Goal: Task Accomplishment & Management: Complete application form

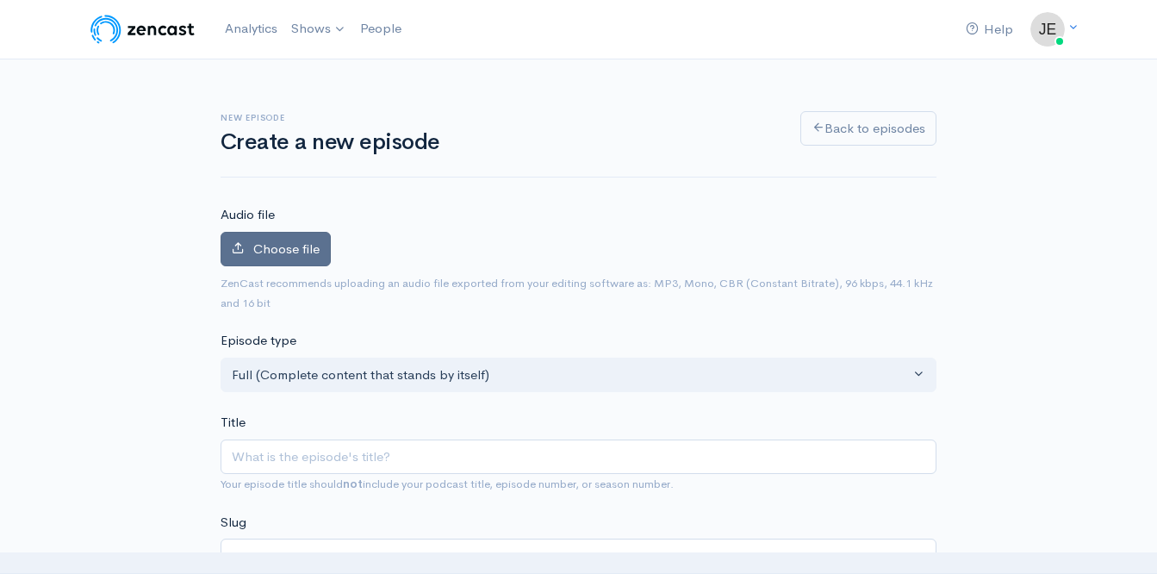
drag, startPoint x: 0, startPoint y: 0, endPoint x: 263, endPoint y: 257, distance: 367.4
click at [263, 257] on label "Choose file" at bounding box center [276, 249] width 110 height 35
click at [0, 0] on input "Choose file" at bounding box center [0, 0] width 0 height 0
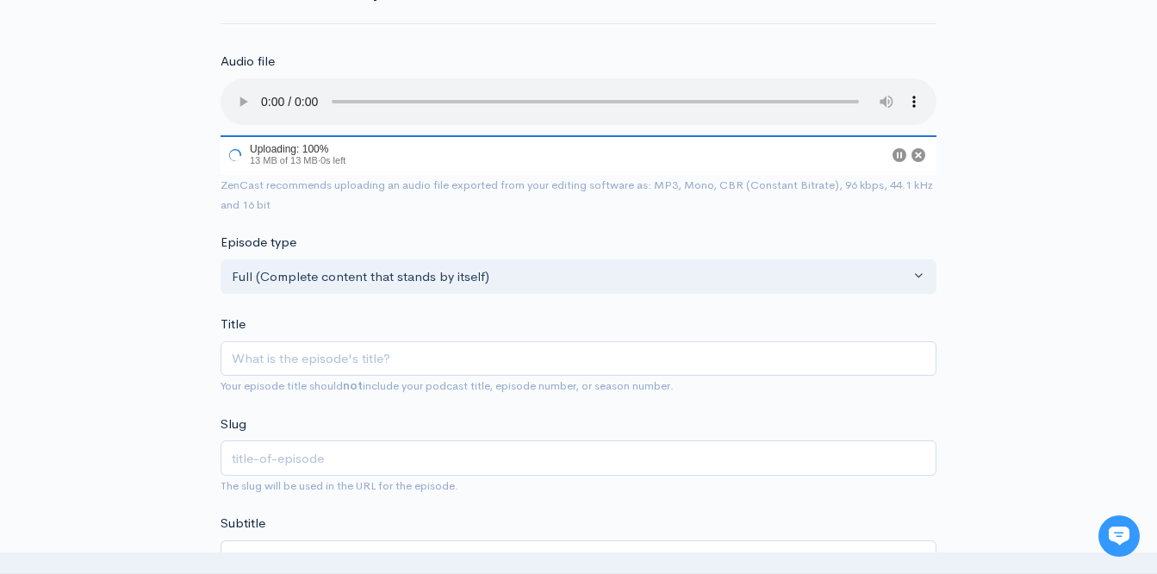
scroll to position [159, 0]
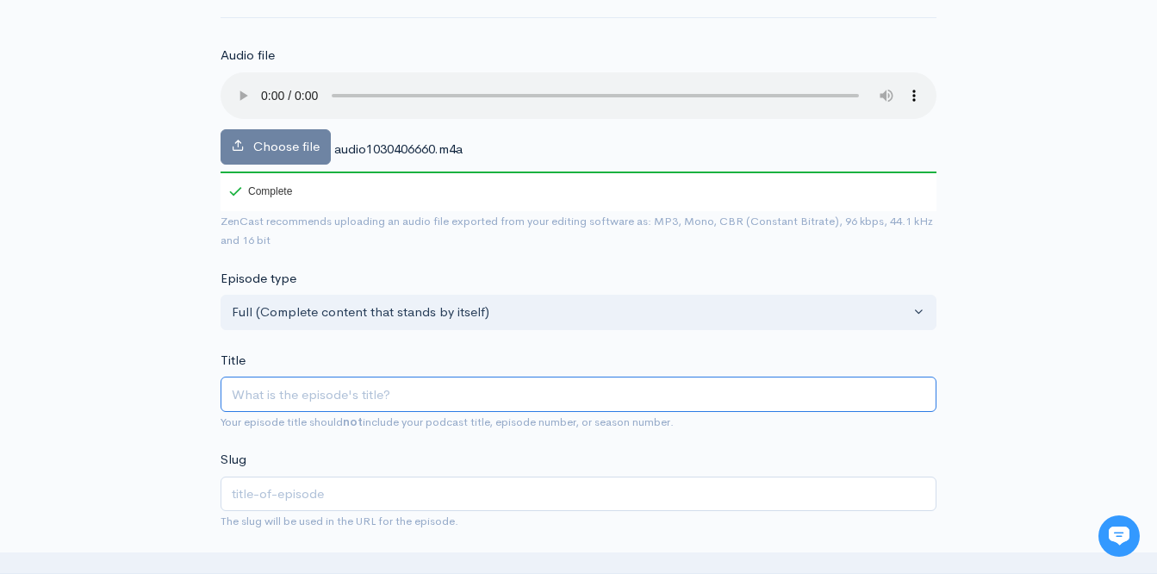
click at [432, 397] on input "Title" at bounding box center [579, 394] width 716 height 35
type input "G"
type input "g"
type input "Go"
type input "go"
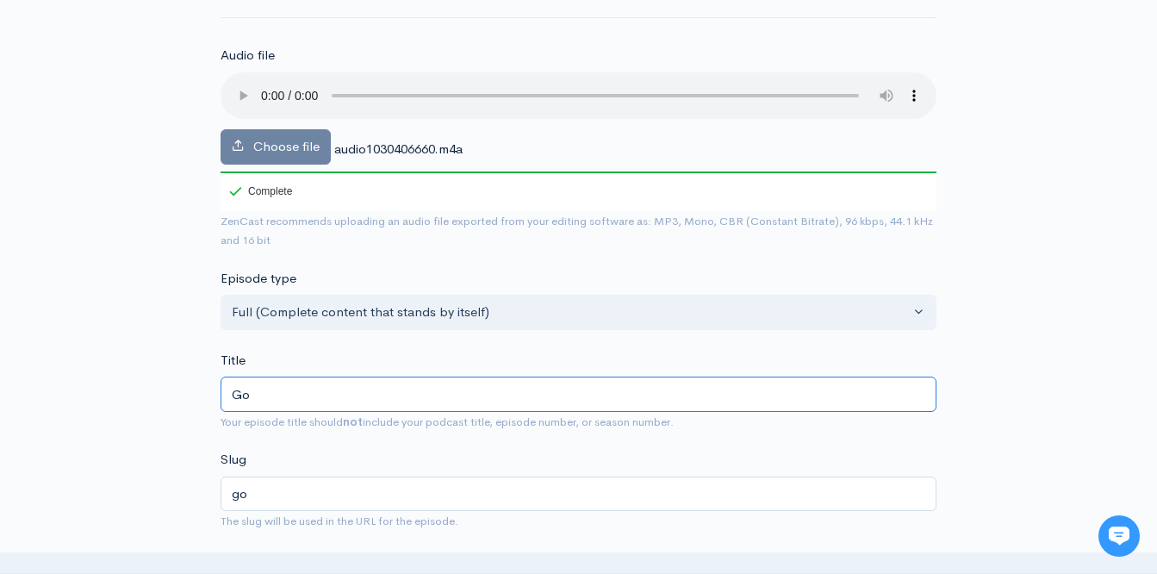
type input "Gor"
type input "gor"
type input "Gora"
type input "gora"
type input "Goran"
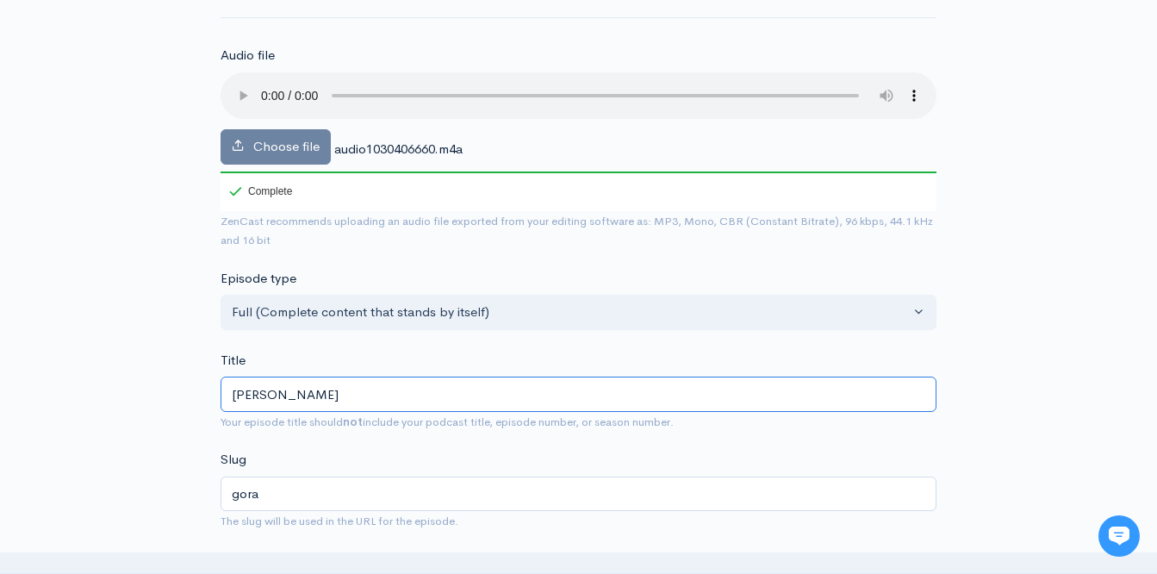
type input "goran"
type input "Goran E"
type input "goran-e"
type input "Goran Ed"
type input "goran-ed"
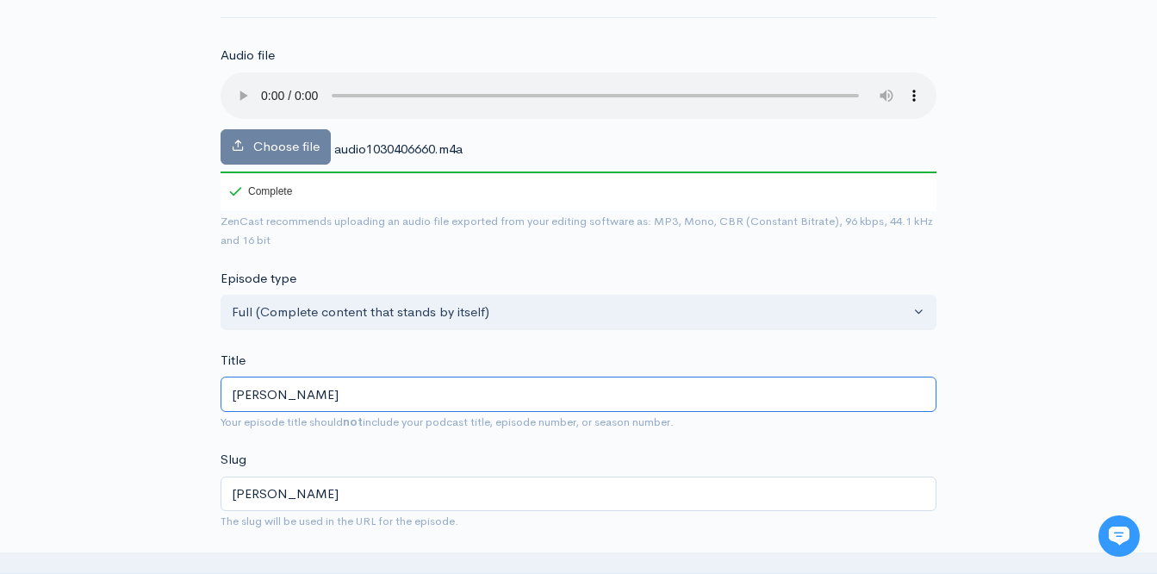
type input "Goran Edm"
type input "goran-edm"
type input "Goran Edma"
type input "goran-edma"
type input "Goran Edman"
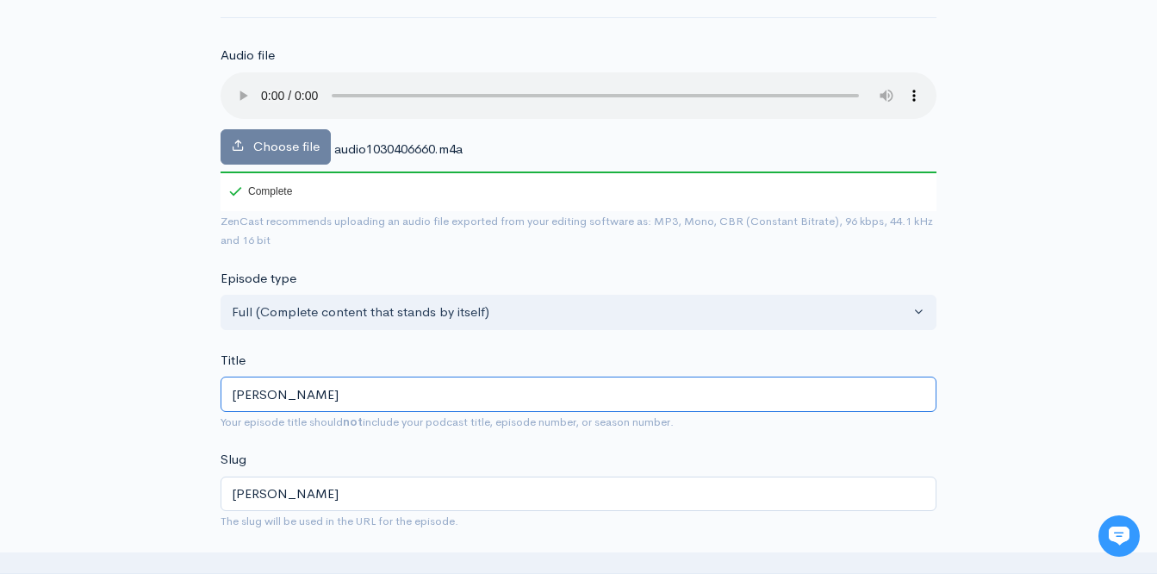
type input "goran-edman"
type input "Goran Edman a"
type input "goran-edman-a"
type input "Goran Edman and"
type input "goran-edman-an"
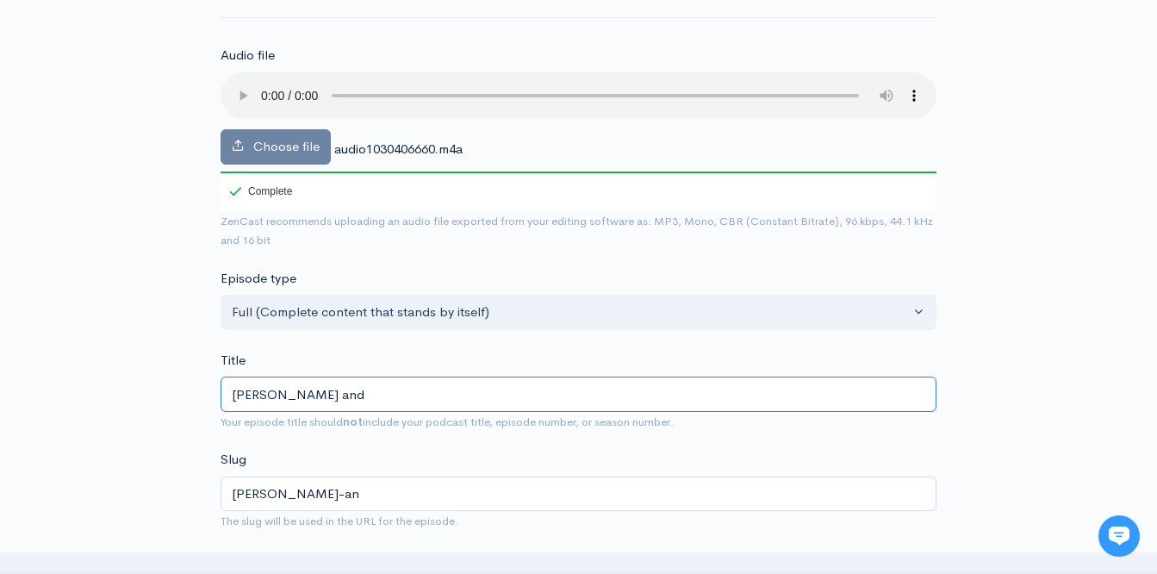
type input "Goran Edman and"
type input "goran-edman-and"
type input "Goran Edman an"
type input "goran-edman-an"
type input "Goran Edman a"
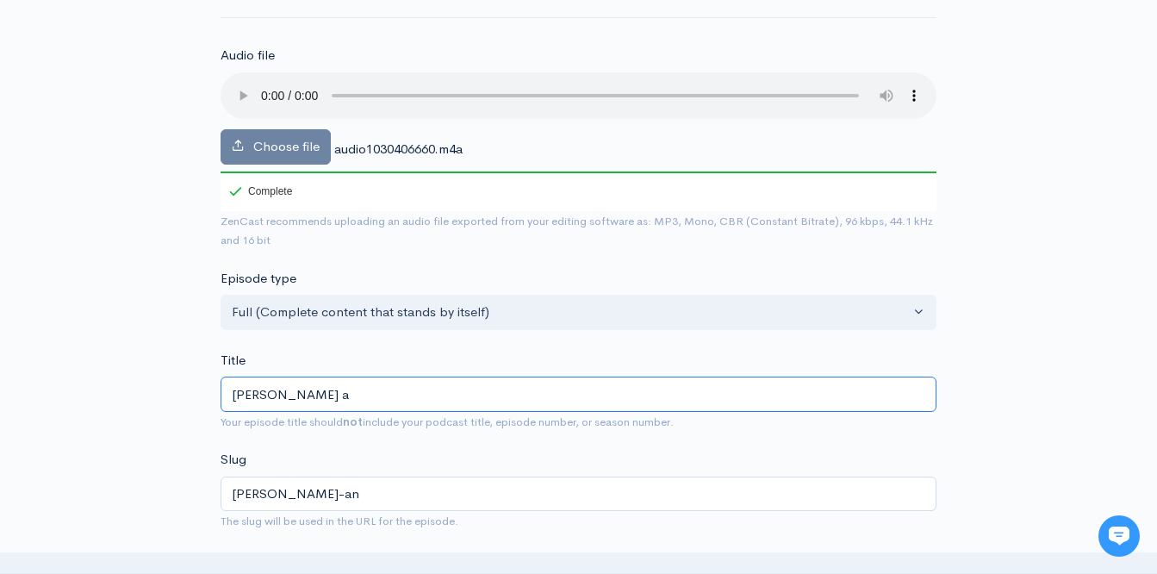
type input "goran-edman-a"
type input "Goran Edman"
type input "goran-edman"
type input "Goran Edman & w"
type input "goran-edman-w"
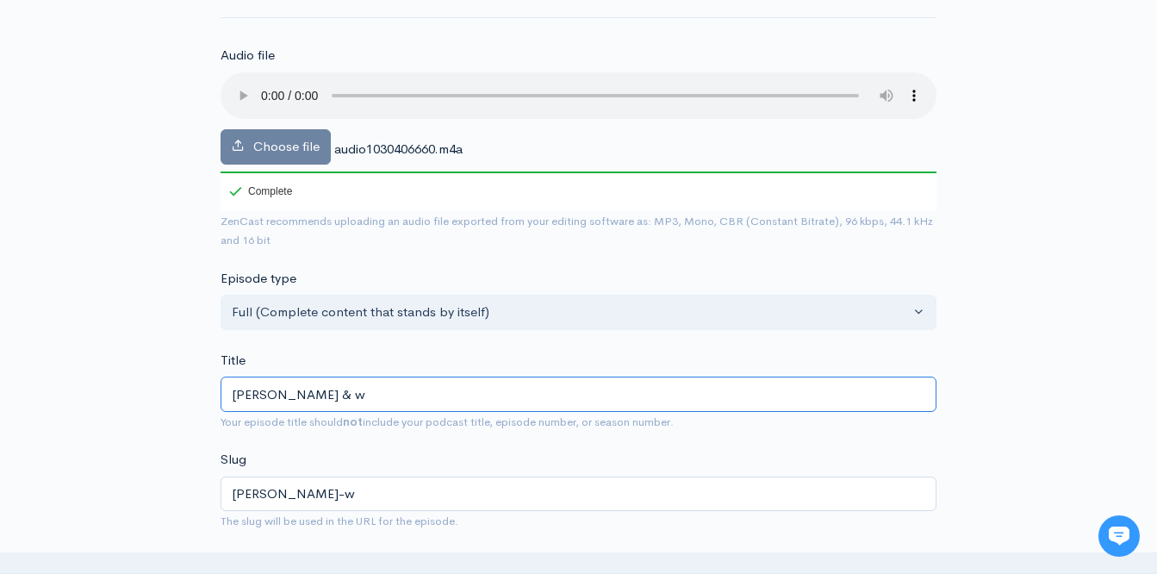
type input "Goran Edman & wa"
type input "goran-edman-wa"
type input "Goran Edman & wal"
type input "goran-edman-wal"
type input "Goran Edman & walt"
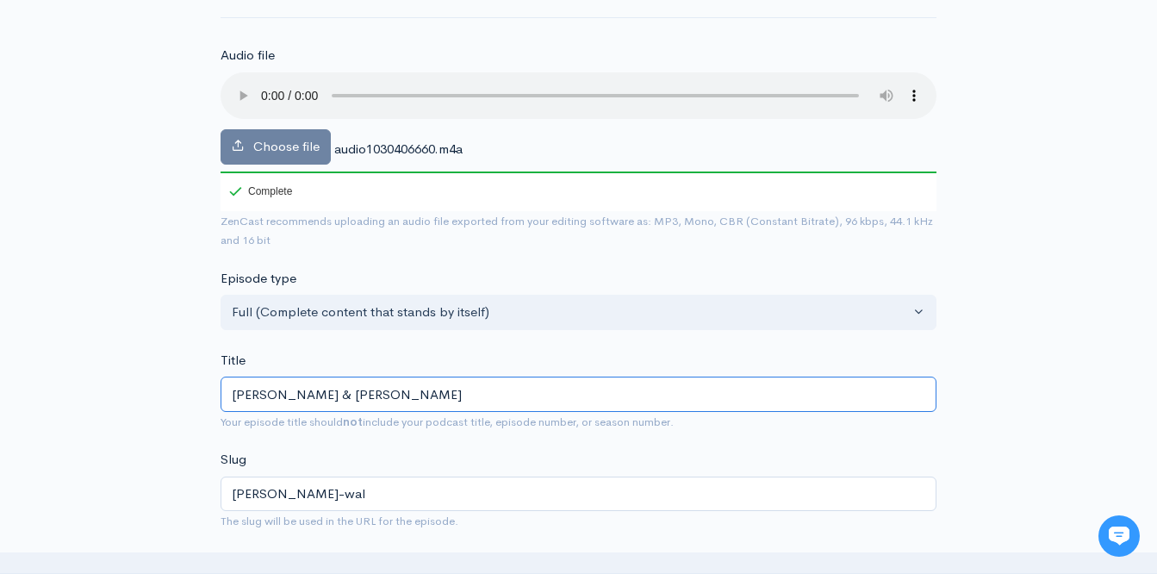
type input "goran-edman-walt"
type input "Goran Edman & wal"
type input "goran-edman-wal"
type input "Goran Edman & wa"
type input "goran-edman-wa"
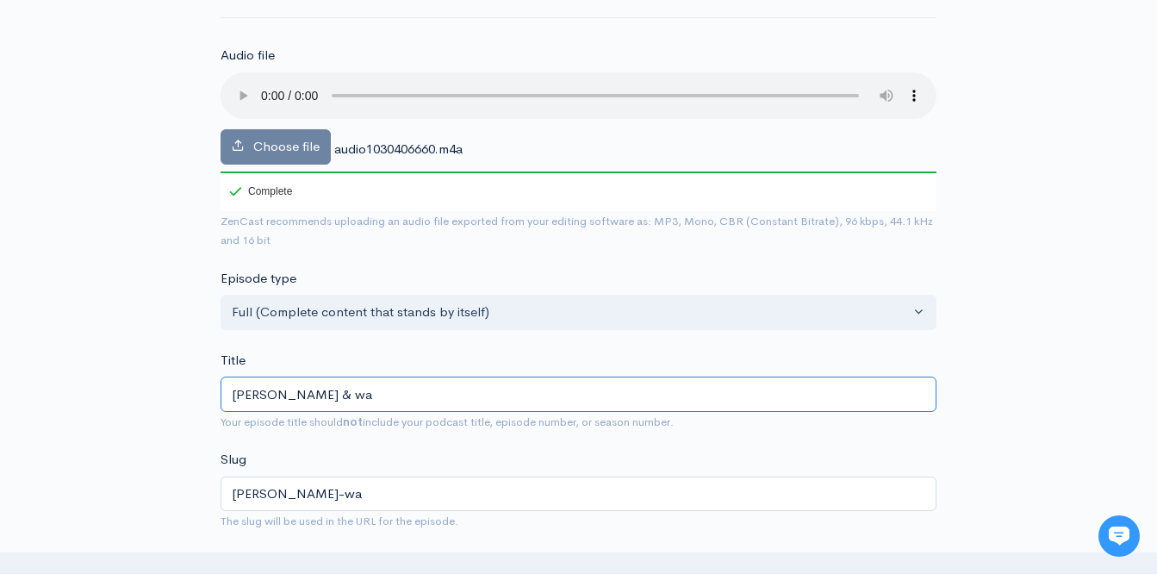
type input "Goran Edman & w"
type input "goran-edman-w"
type input "Goran Edman &"
type input "goran-edman"
type input "Goran Edman & W"
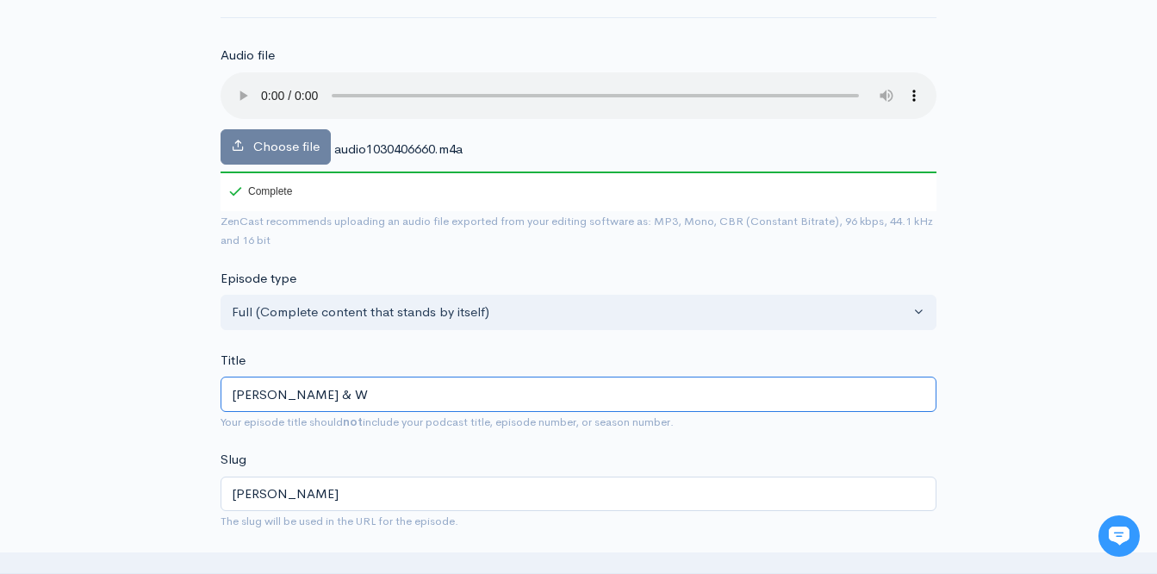
type input "goran-edman-w"
type input "Goran Edman & Wa"
type input "goran-edman-wa"
type input "Goran Edman & Wal"
type input "goran-edman-wal"
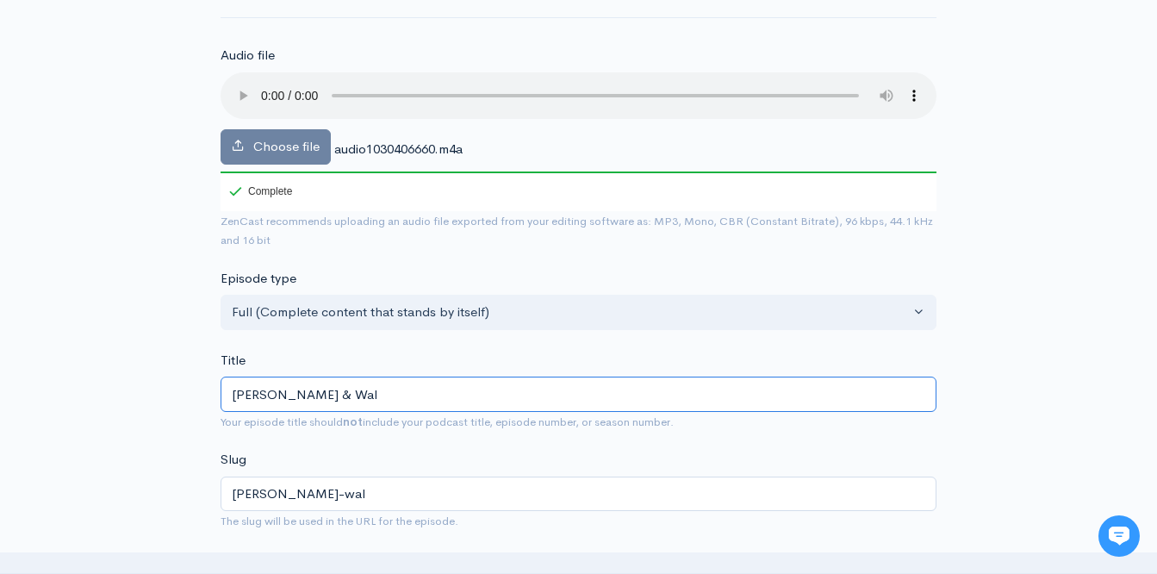
type input "Goran Edman & Walt"
type input "goran-edman-walt"
type input "Goran Edman & Walte"
type input "goran-edman-walte"
type input "Goran Edman & Walter"
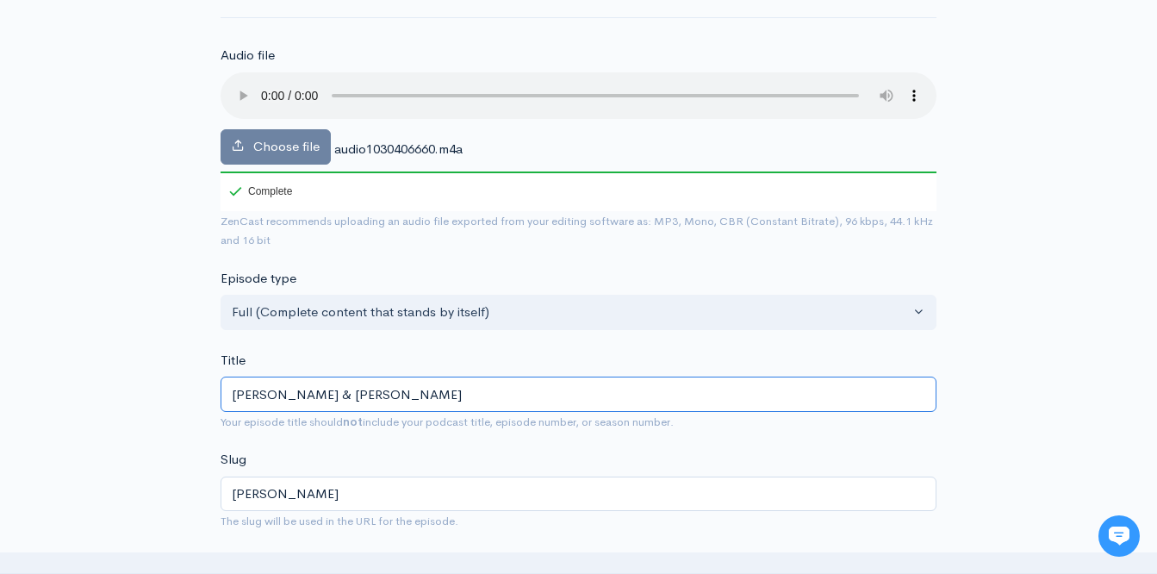
type input "goran-edman-walter"
type input "Goran Edman & Walter C"
type input "goran-edman-walter-c"
type input "Goran Edman & Walter Ci"
type input "goran-edman-walter-ci"
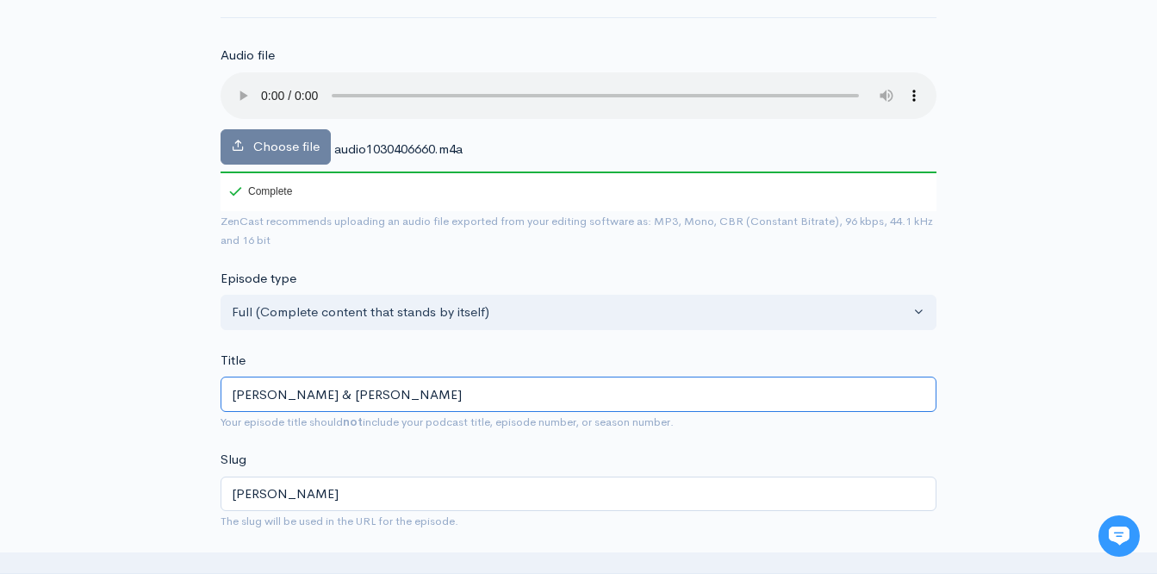
type input "Goran Edman & Walter Cia"
type input "goran-edman-walter-cia"
type input "Goran Edman & Walter Cian"
type input "goran-edman-walter-cian"
type input "Goran Edman & Walter Cianc"
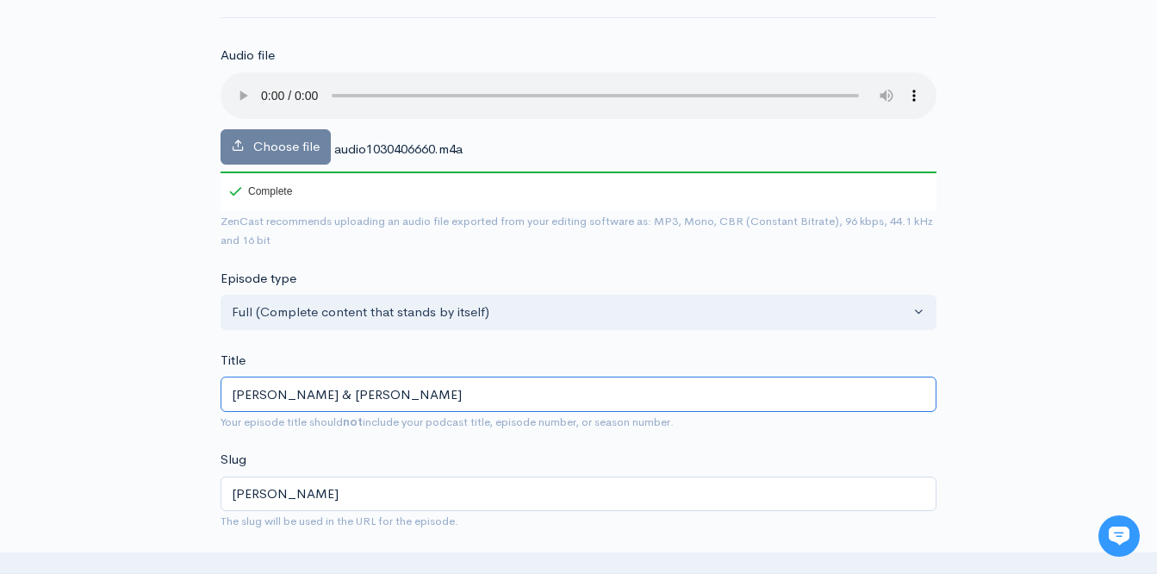
type input "goran-edman-walter-cianc"
type input "Goran Edman & Walter Cianci"
type input "goran-edman-walter-cianci"
type input "Goran Edman & Walter Cianciu"
type input "goran-edman-walter-cianciu"
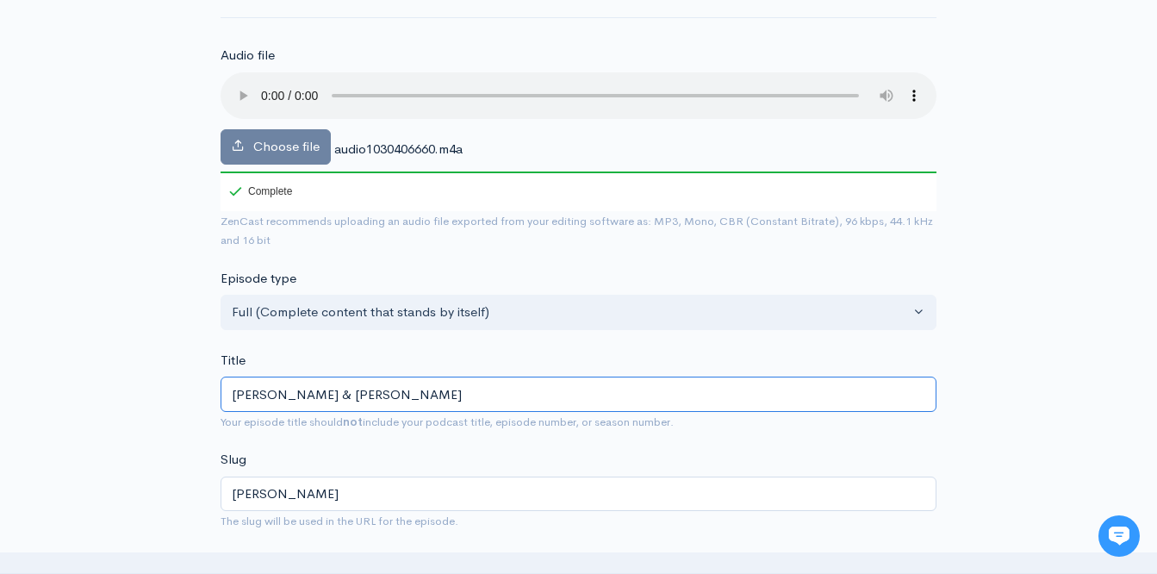
type input "Goran Edman & Walter Ciancius"
type input "goran-edman-walter-ciancius"
type input "Goran Edman & Walter Cianciusi"
type input "goran-edman-walter-cianciusi"
type input "Goran Edman & Walter Cianciusi o"
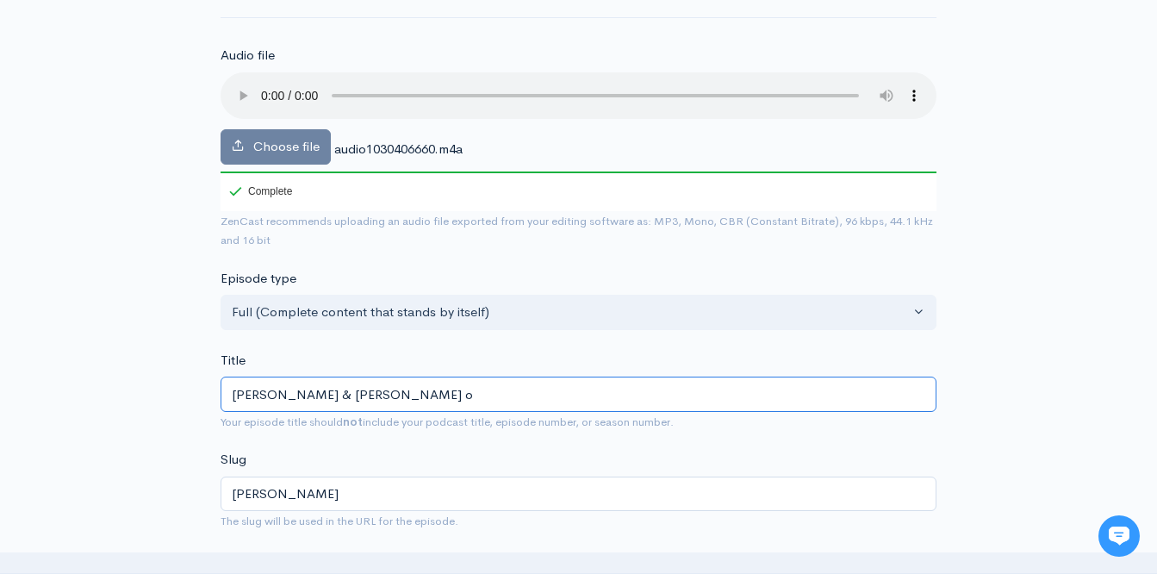
type input "goran-edman-walter-cianciusi-o"
type input "Goran Edman & Walter Cianciusi of"
type input "goran-edman-walter-cianciusi-of"
type input "Goran Edman & Walter Cianciusi of H"
type input "goran-edman-walter-cianciusi-of-h"
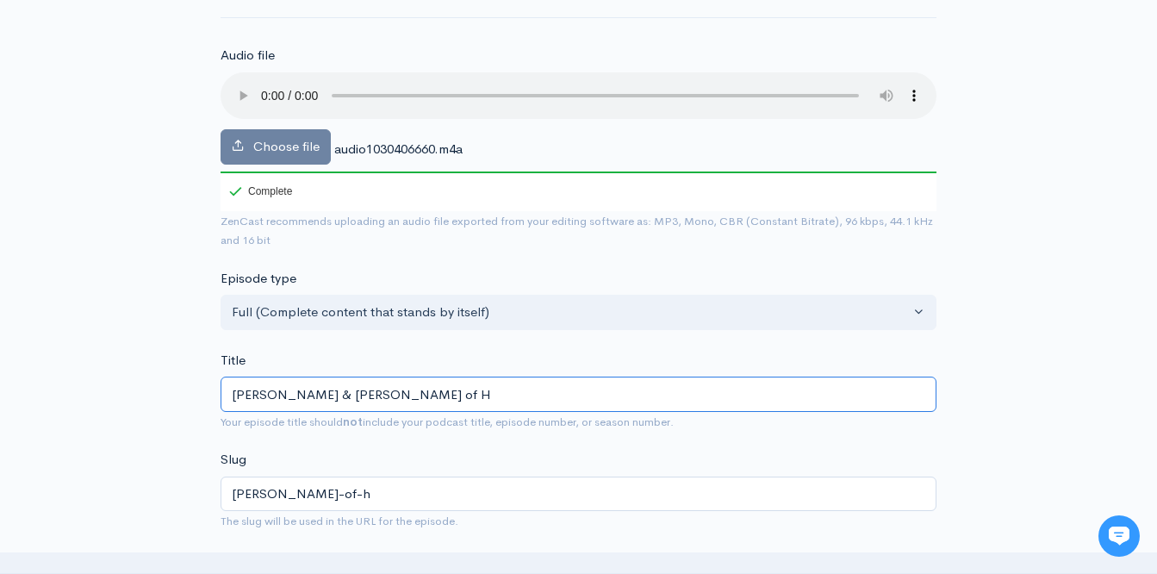
type input "Goran Edman & Walter Cianciusi of He"
type input "goran-edman-walter-cianciusi-of-he"
type input "Goran Edman & Walter Cianciusi of Hea"
type input "goran-edman-walter-cianciusi-of-hea"
type input "Goran Edman & Walter Cianciusi of Head"
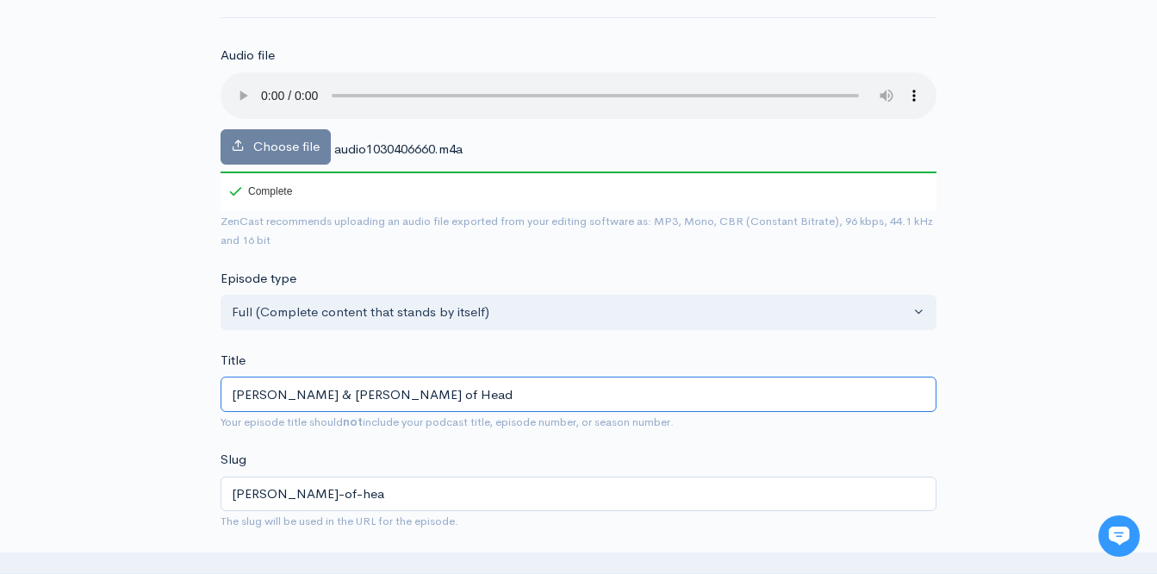
type input "goran-edman-walter-cianciusi-of-head"
type input "Goran Edman & Walter Cianciusi of Headle"
type input "goran-edman-walter-cianciusi-of-headle"
type input "Goran Edman & Walter Cianciusi of Headles"
type input "goran-edman-walter-cianciusi-of-headles"
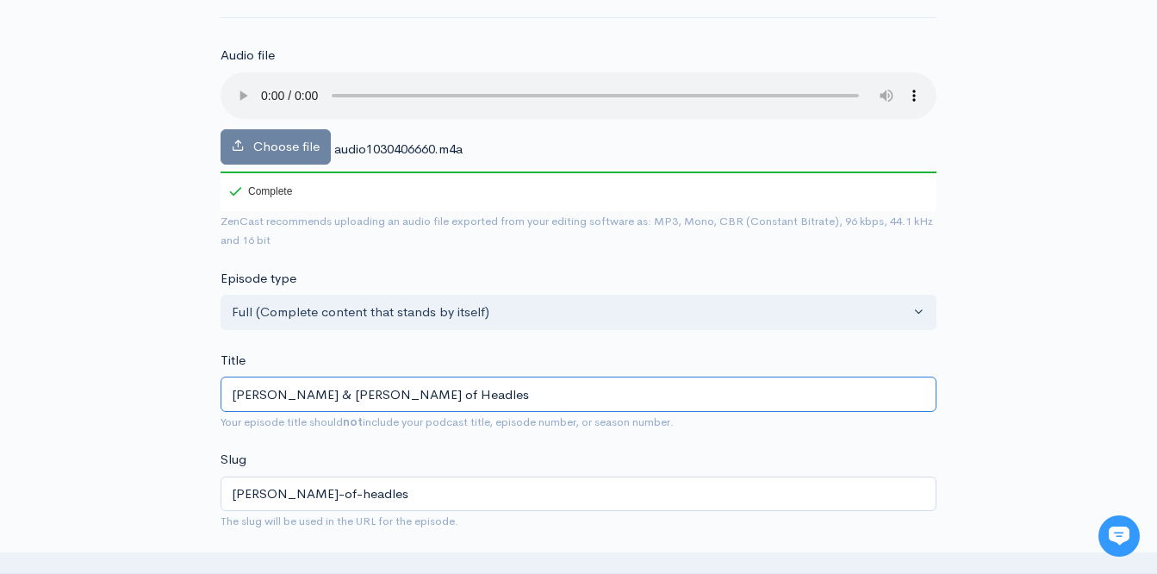
type input "[PERSON_NAME] & [PERSON_NAME] of Headless"
type input "goran-edman-walter-cianciusi-of-headless"
type input "[PERSON_NAME] & [PERSON_NAME] of Headless"
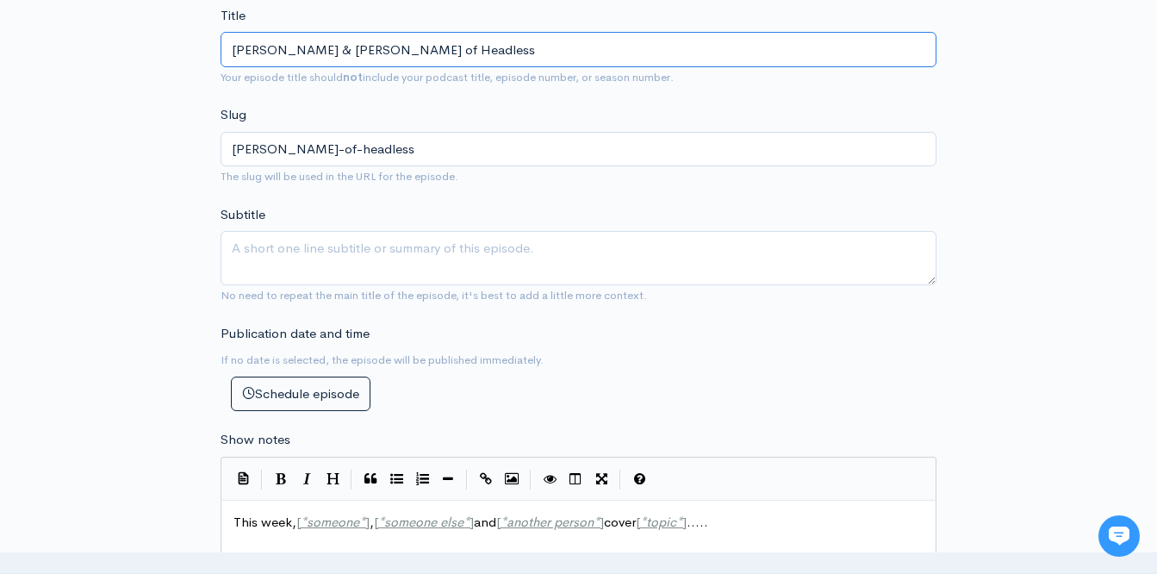
scroll to position [514, 0]
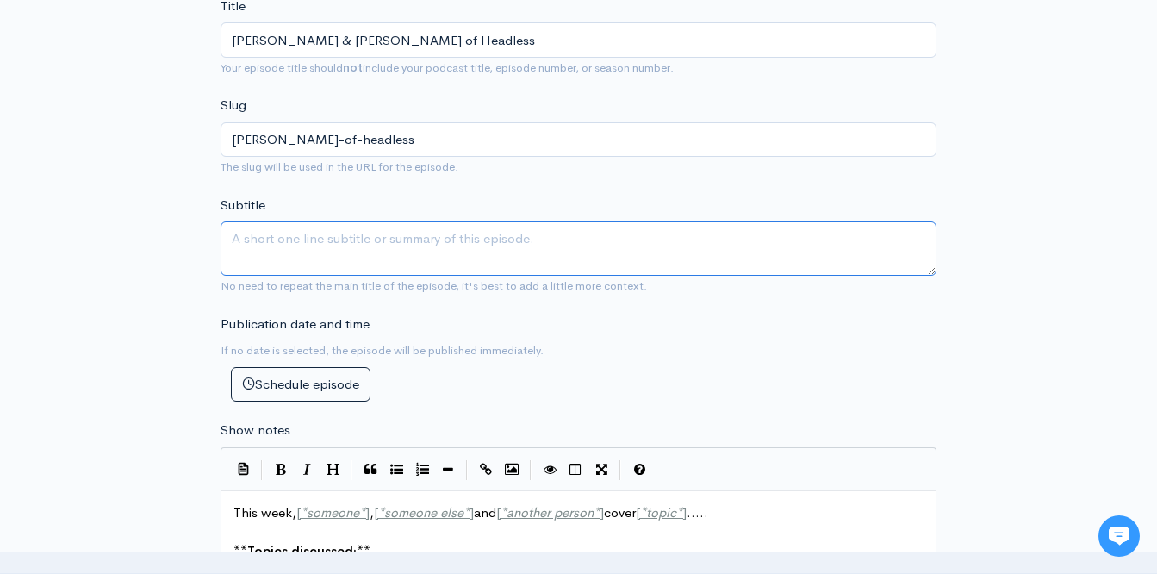
click at [469, 234] on textarea "Subtitle" at bounding box center [579, 248] width 716 height 54
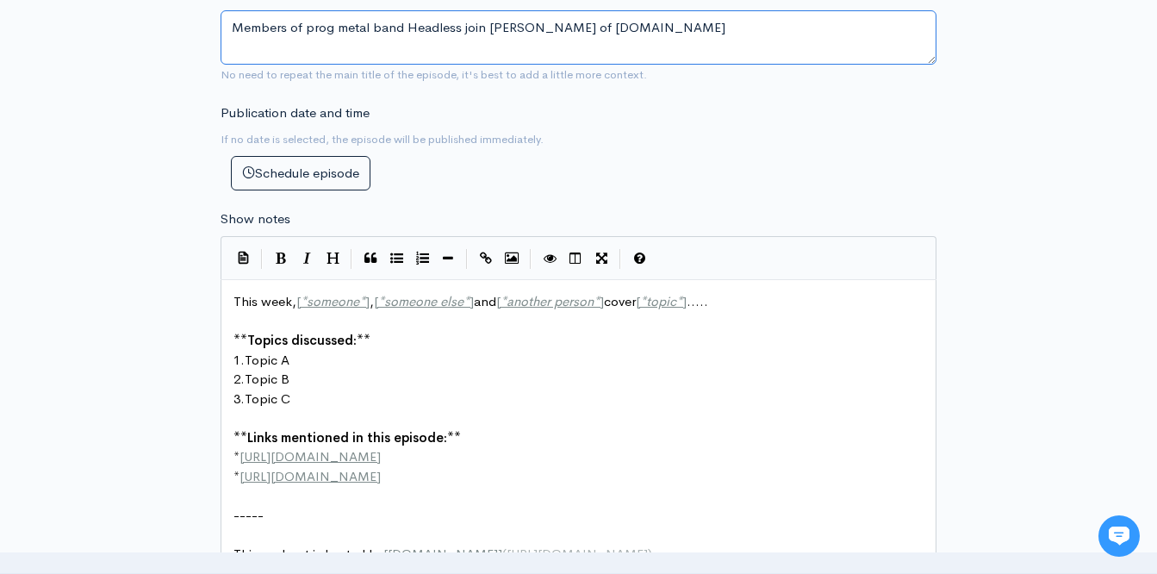
scroll to position [782, 0]
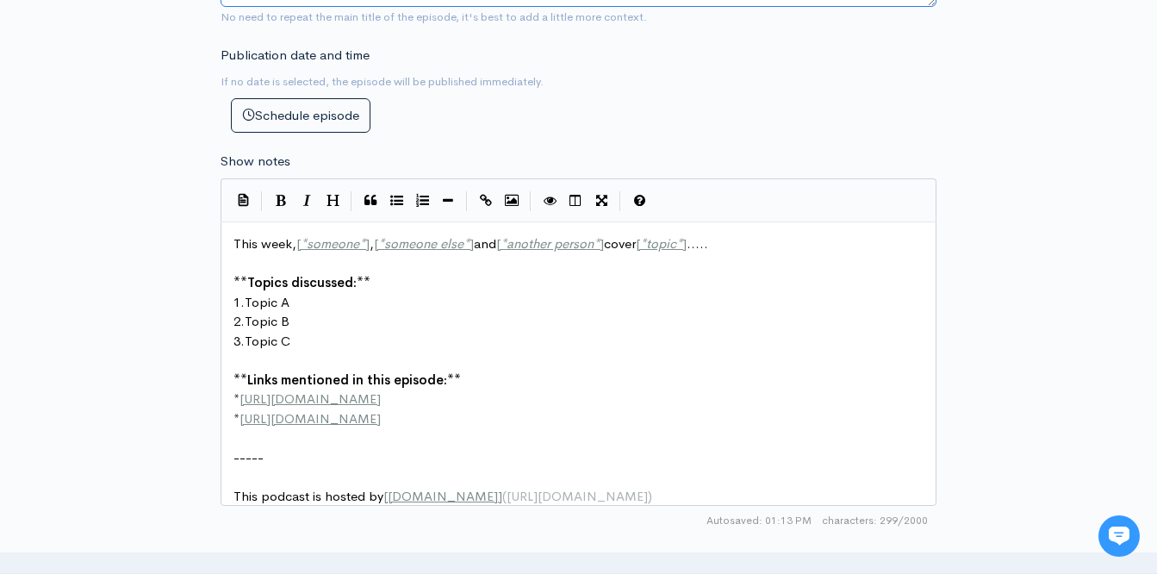
type textarea "Members of prog metal band Headless join Jeff Gaudiosi of MisplacedStraws.com"
click at [369, 246] on span "]" at bounding box center [367, 243] width 4 height 16
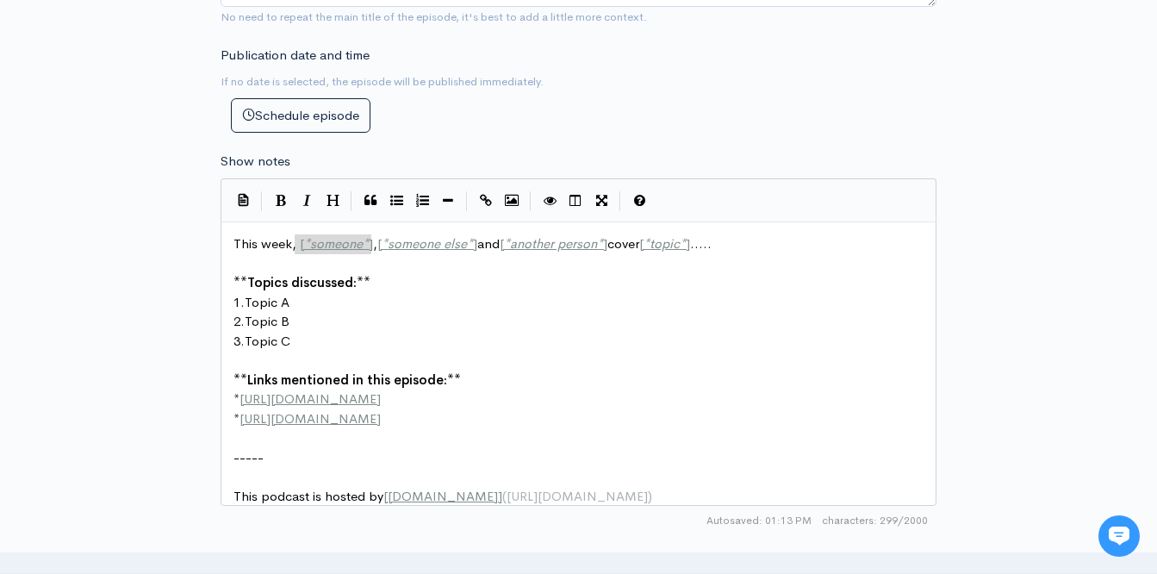
drag, startPoint x: 371, startPoint y: 246, endPoint x: 299, endPoint y: 245, distance: 71.5
type textarea "[PERSON_NAME]"
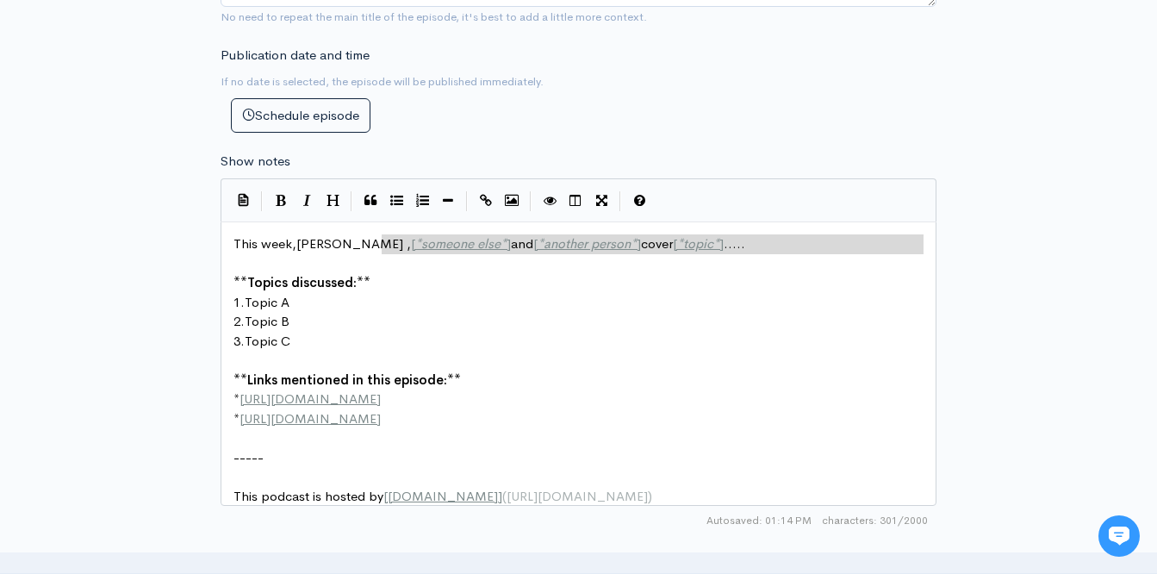
drag, startPoint x: 382, startPoint y: 246, endPoint x: 486, endPoint y: 254, distance: 104.6
type textarea "[*someone else*] and [*another person*] cover [*topic*]....."
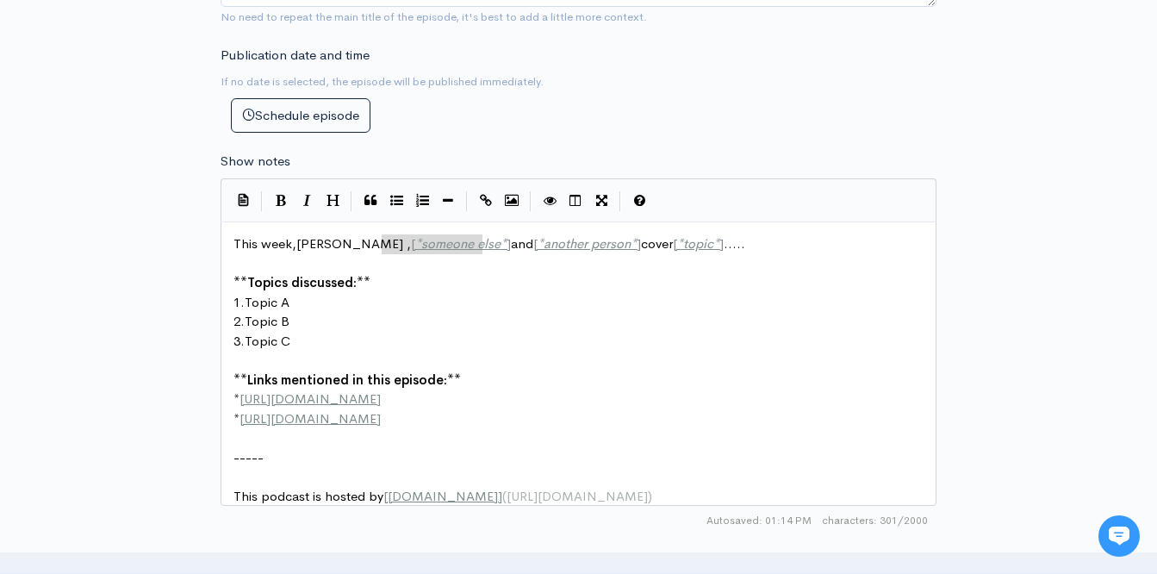
type textarea "[*someone else*]"
drag, startPoint x: 482, startPoint y: 246, endPoint x: 380, endPoint y: 244, distance: 101.7
type textarea "Goran Edman"
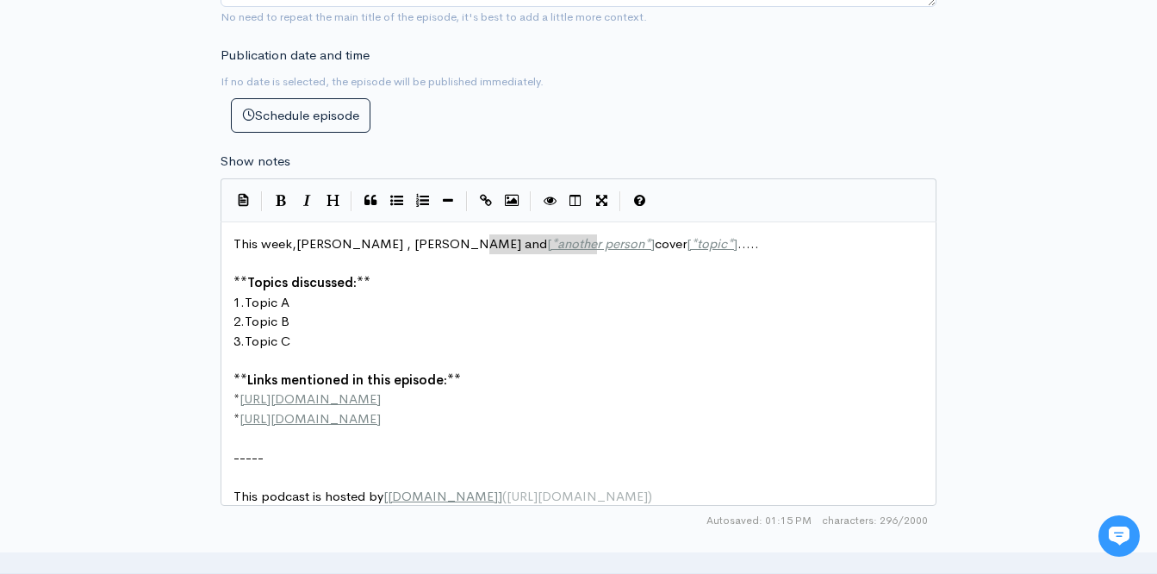
drag, startPoint x: 597, startPoint y: 249, endPoint x: 490, endPoint y: 252, distance: 106.9
type textarea "Walter Cianciusi"
type textarea "[*topic*].."
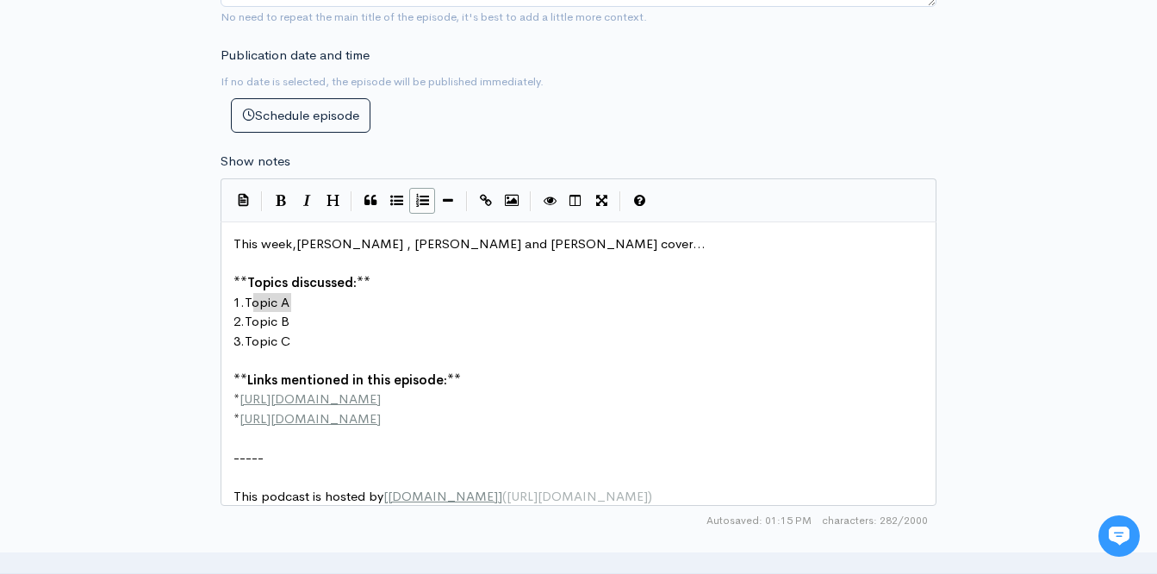
drag, startPoint x: 296, startPoint y: 303, endPoint x: 251, endPoint y: 304, distance: 45.7
type textarea "Headless"
drag, startPoint x: 290, startPoint y: 324, endPoint x: 250, endPoint y: 322, distance: 39.7
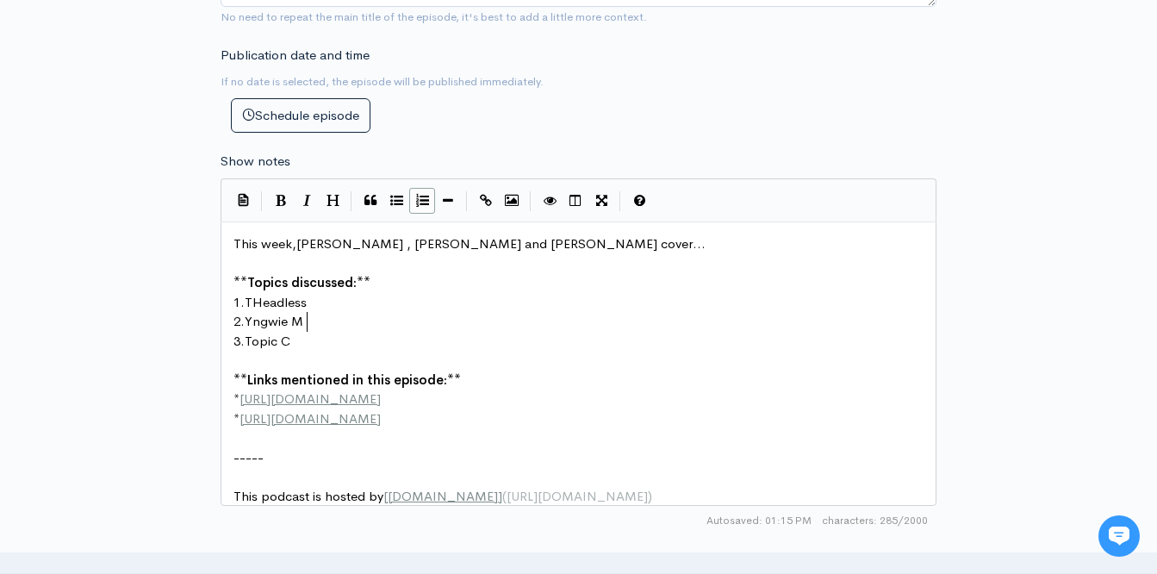
type textarea "Yngwie MAL"
type textarea "A"
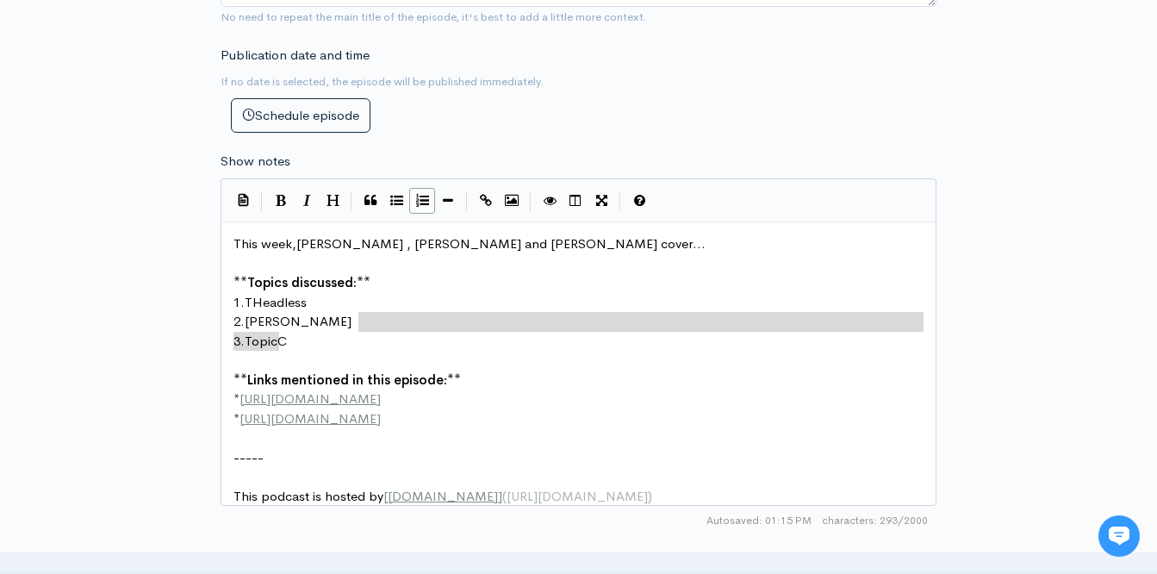
drag, startPoint x: 291, startPoint y: 339, endPoint x: 279, endPoint y: 339, distance: 12.1
click at [279, 339] on span "C" at bounding box center [281, 341] width 9 height 16
click at [249, 342] on span "Topic C" at bounding box center [268, 341] width 46 height 16
click at [292, 341] on pre "3. Topic C" at bounding box center [585, 342] width 710 height 20
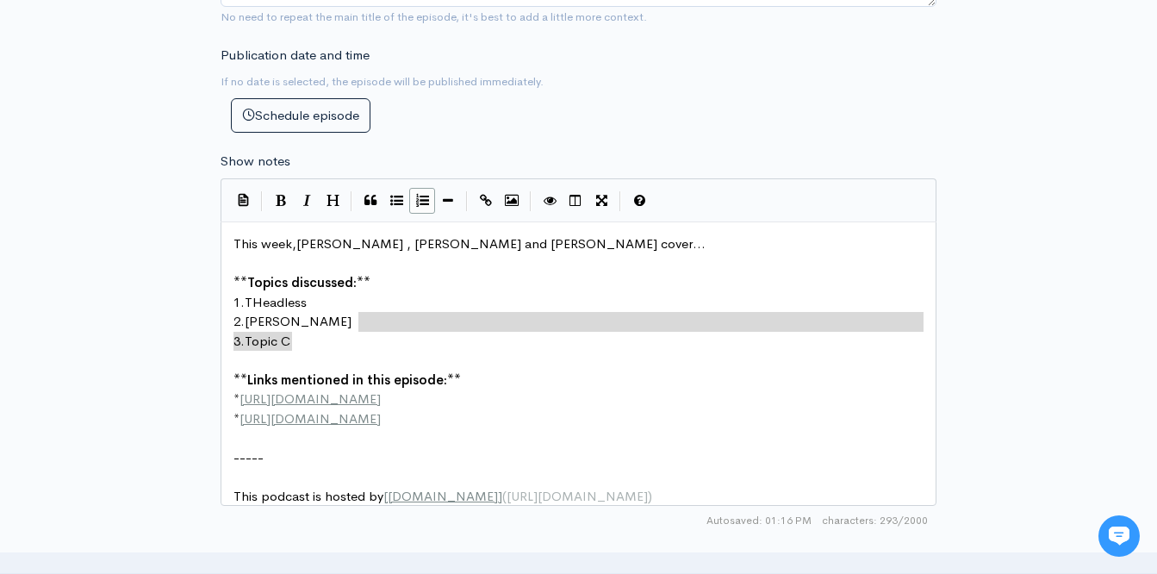
click at [290, 341] on span "Topic C" at bounding box center [268, 341] width 46 height 16
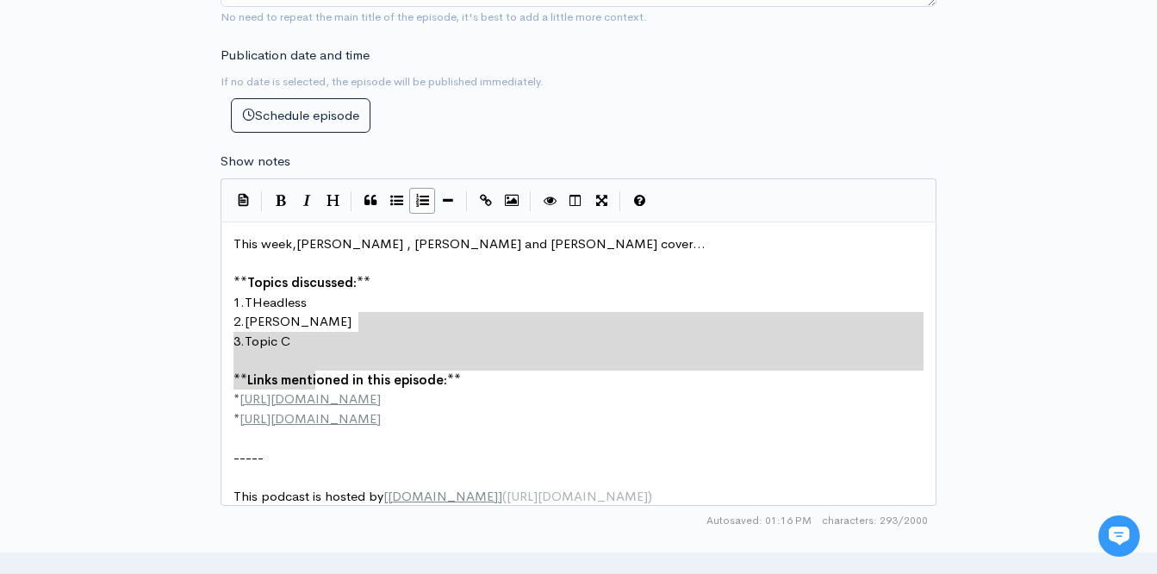
type textarea "lmsteen"
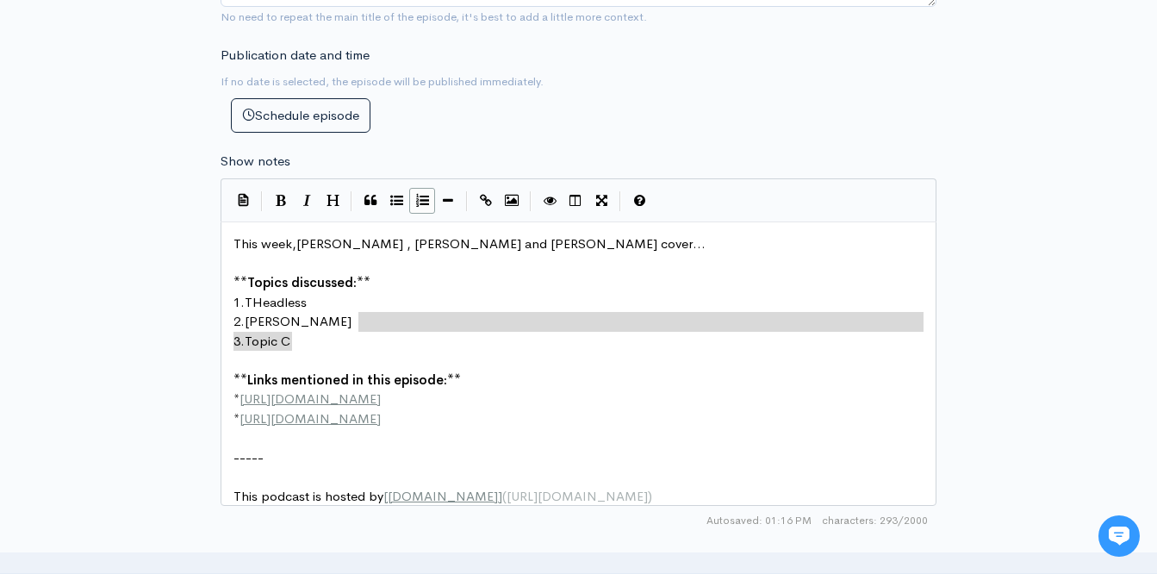
click at [293, 342] on pre "3. Topic C" at bounding box center [585, 342] width 710 height 20
type textarea "+"
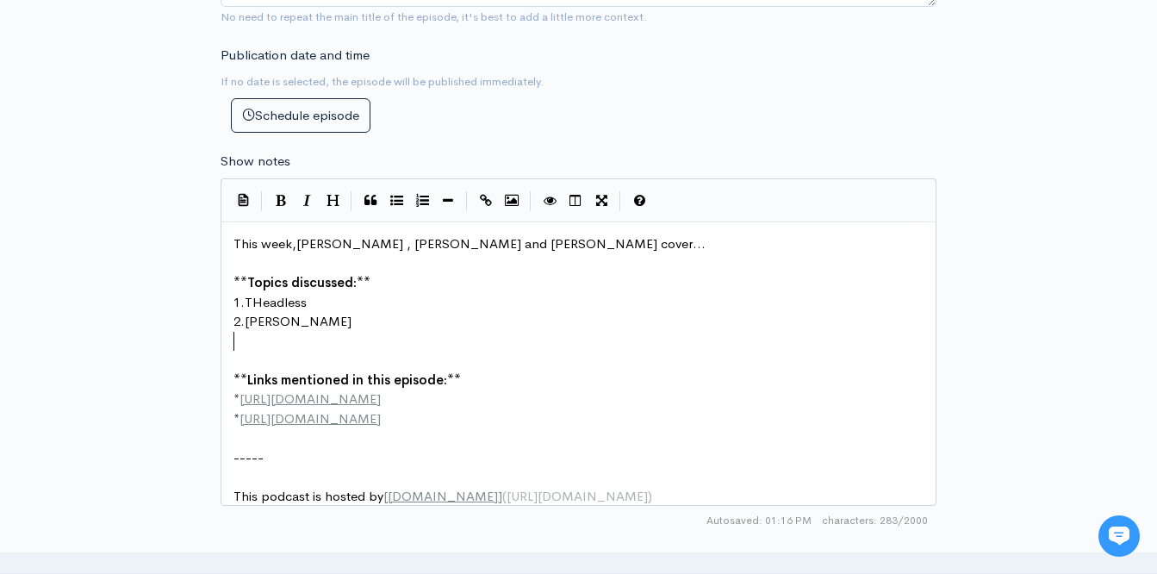
scroll to position [6, 1]
type textarea "#"
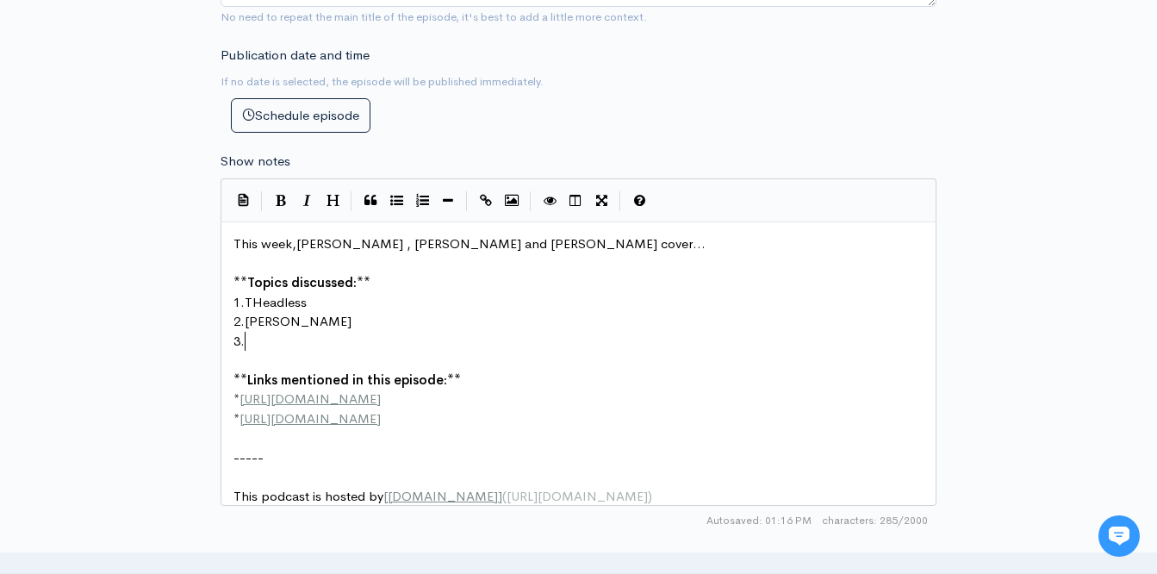
scroll to position [6, 15]
type textarea "3. Scott Rckenfield"
click at [297, 345] on span "Scott Rckenfield" at bounding box center [298, 341] width 107 height 16
type textarea "o"
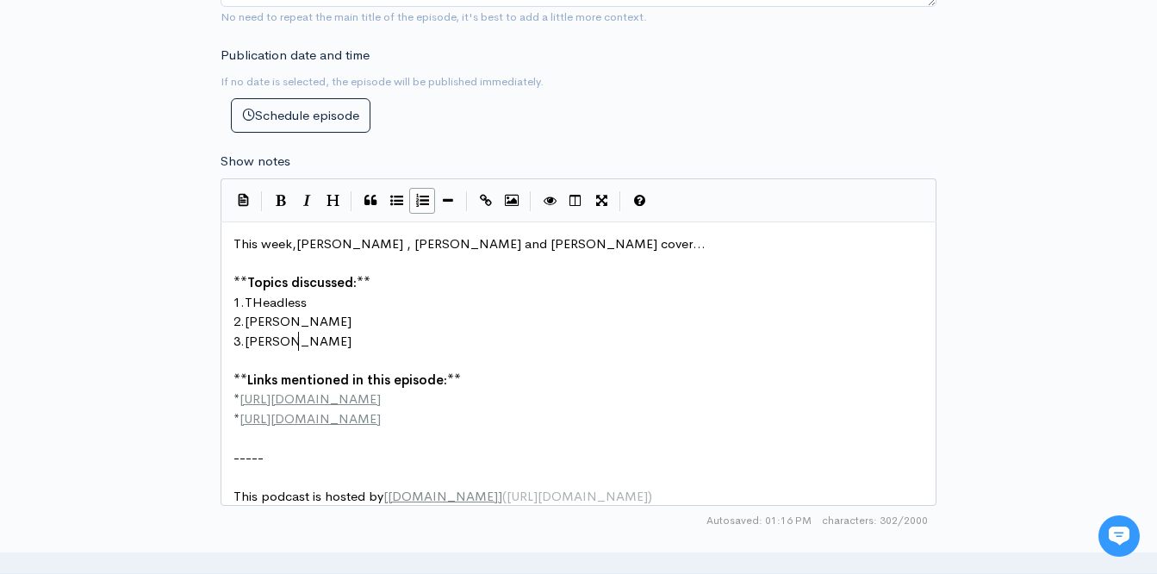
scroll to position [6, 7]
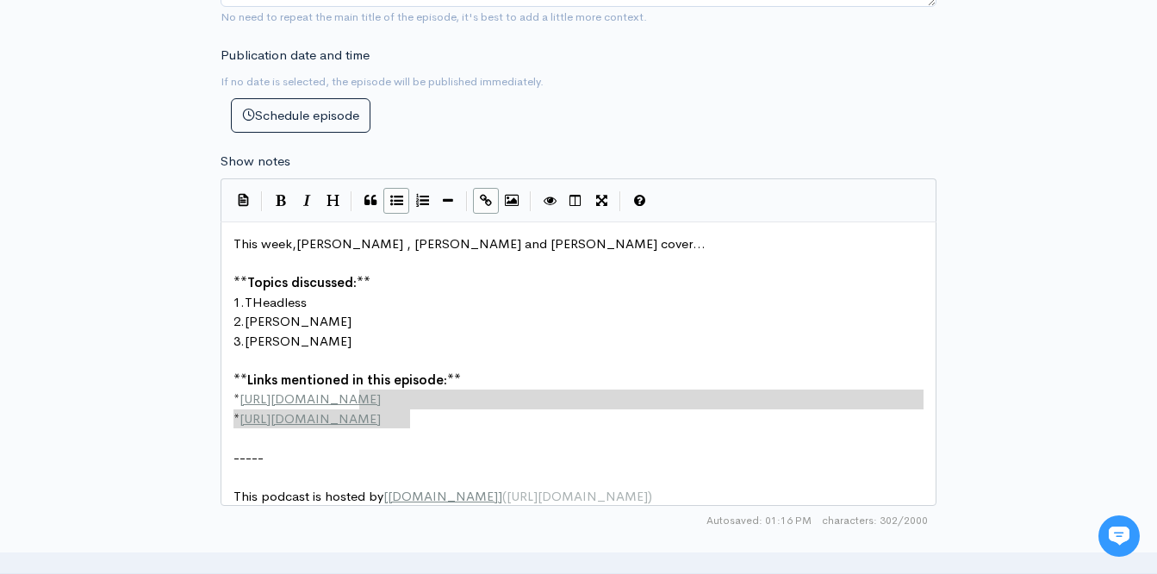
type textarea "**Links mentioned in this episode:** * http://example.com * http://second-examp…"
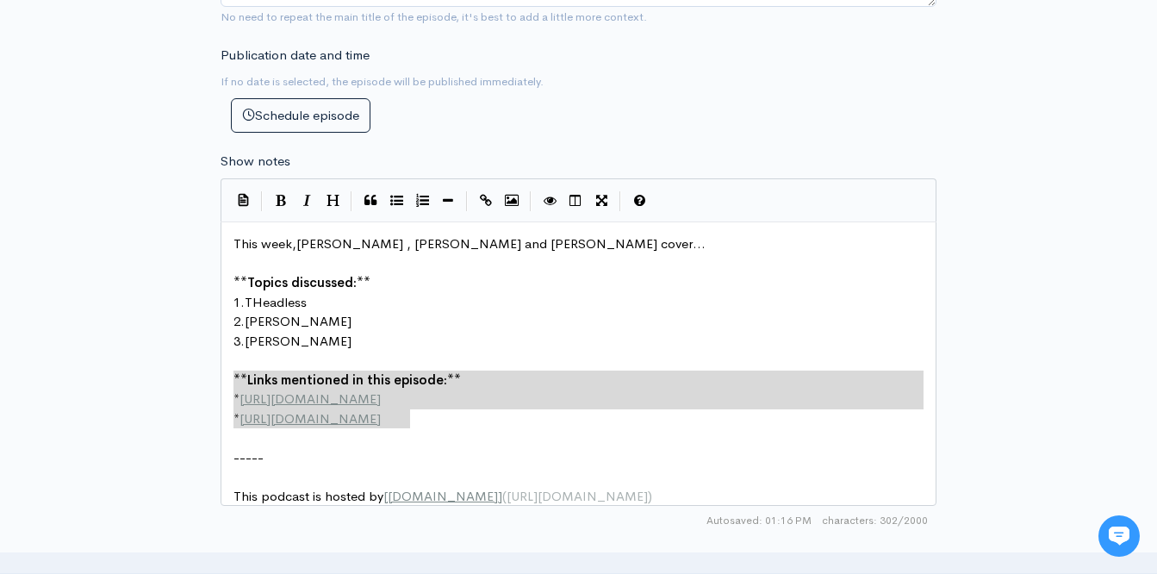
drag, startPoint x: 420, startPoint y: 427, endPoint x: 217, endPoint y: 373, distance: 210.3
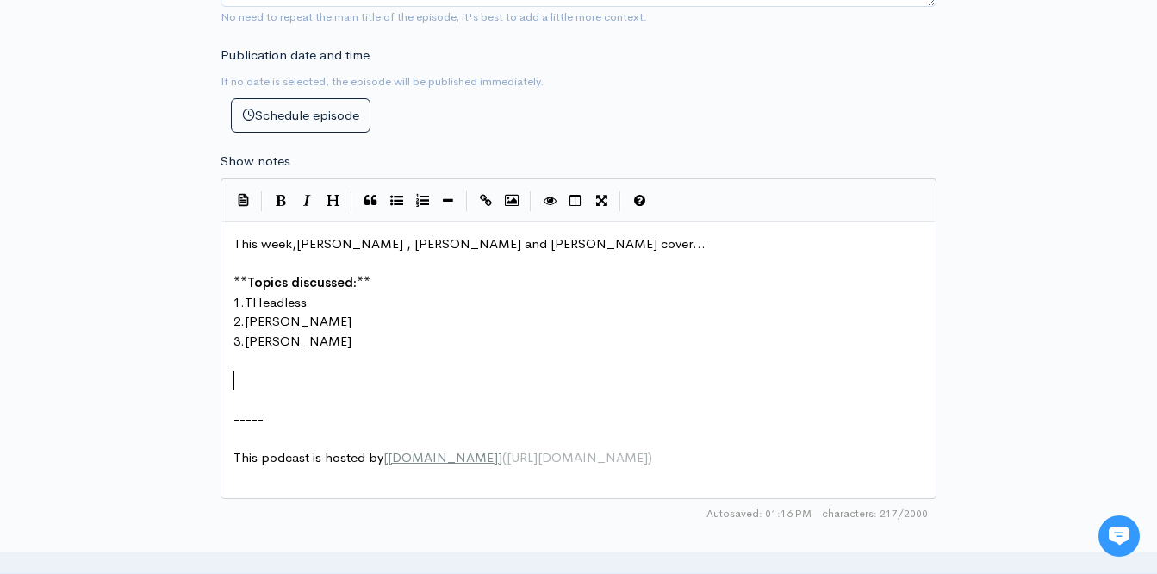
scroll to position [841, 0]
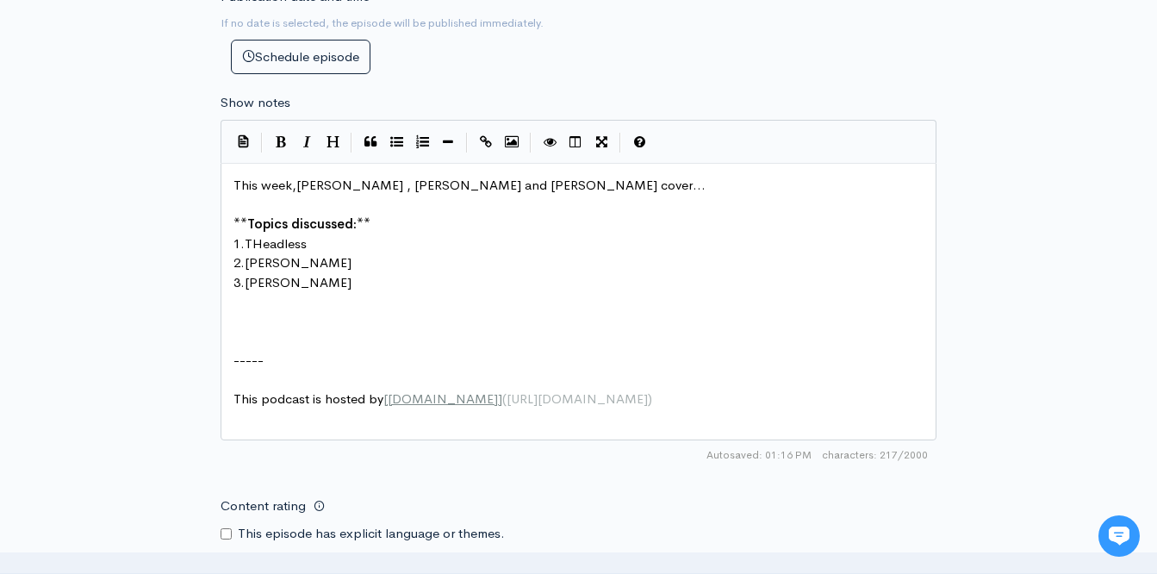
click at [298, 283] on span "Scott Rokenfield" at bounding box center [298, 282] width 107 height 16
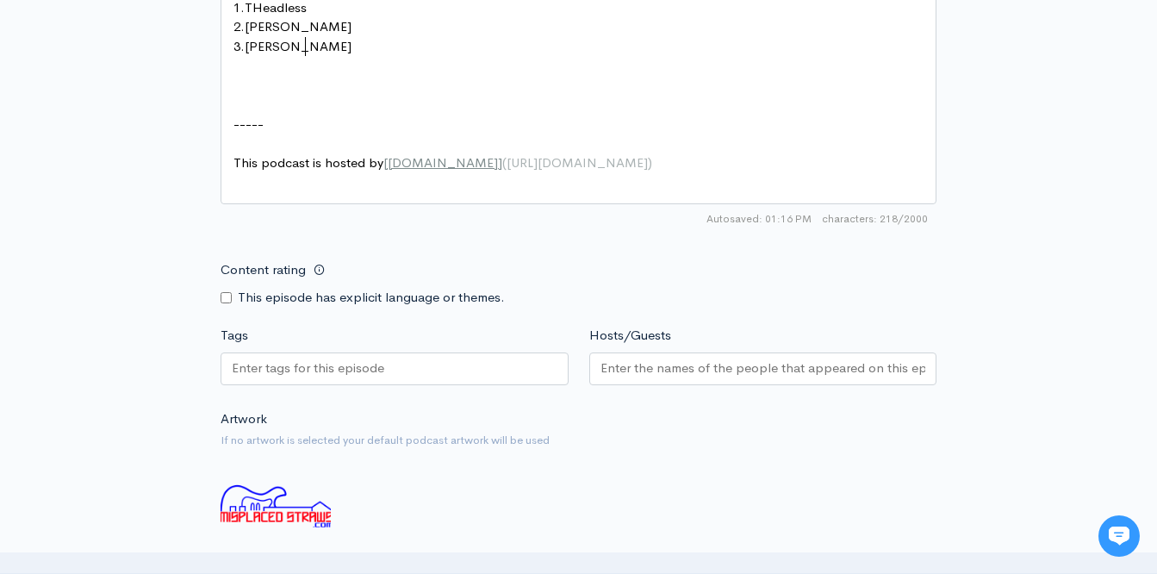
scroll to position [1078, 0]
type textarea "c"
click at [223, 294] on input "Content rating" at bounding box center [226, 296] width 11 height 11
checkbox input "true"
click at [259, 359] on input "Tags" at bounding box center [309, 368] width 155 height 20
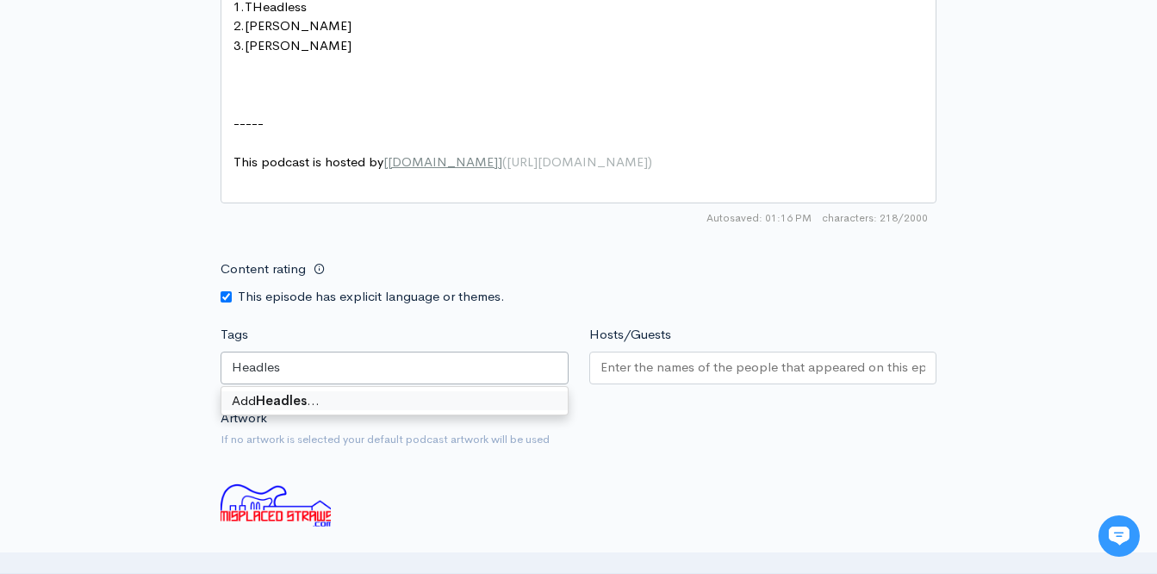
type input "Headless"
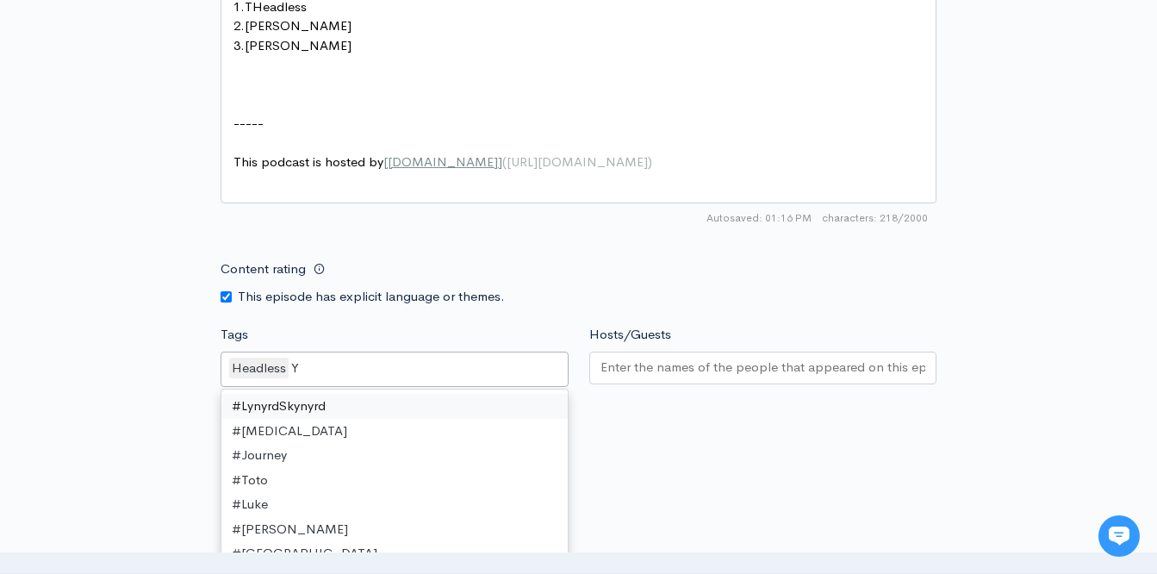
scroll to position [1162, 0]
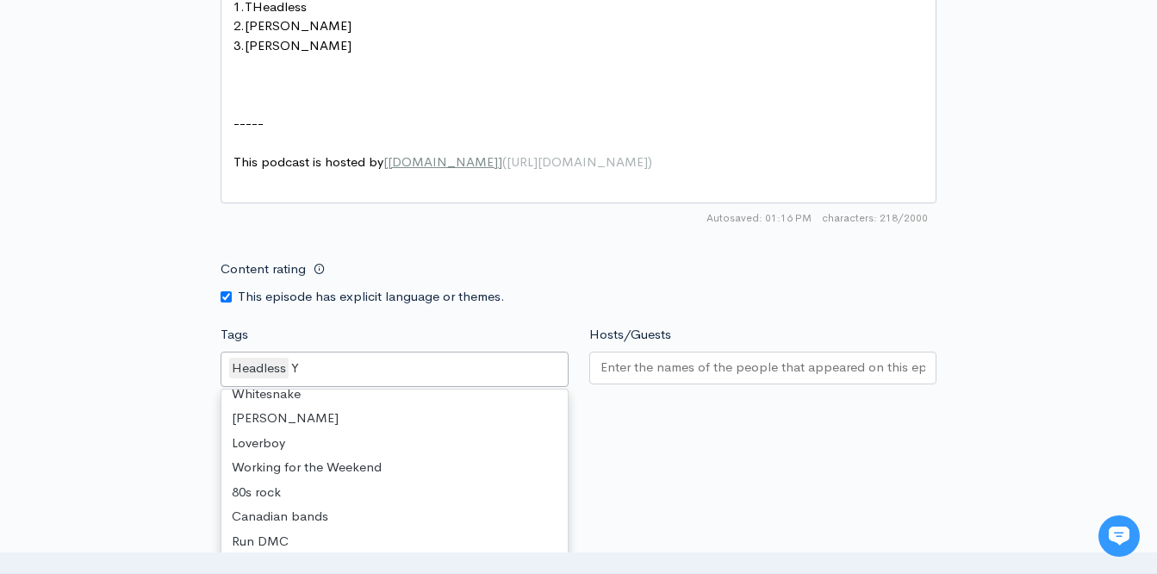
type input "Yn"
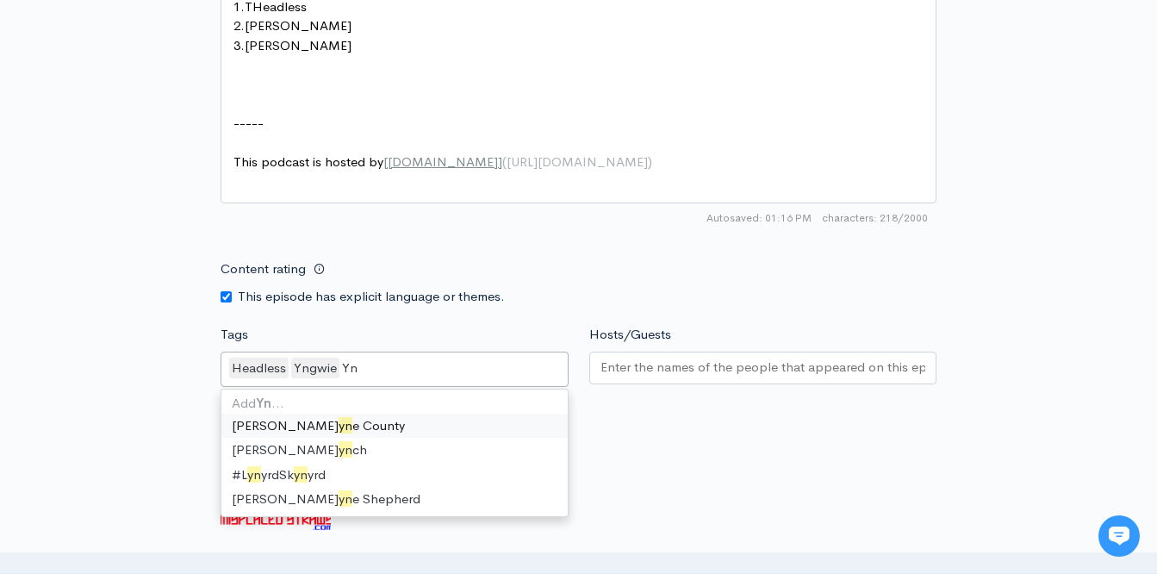
scroll to position [0, 0]
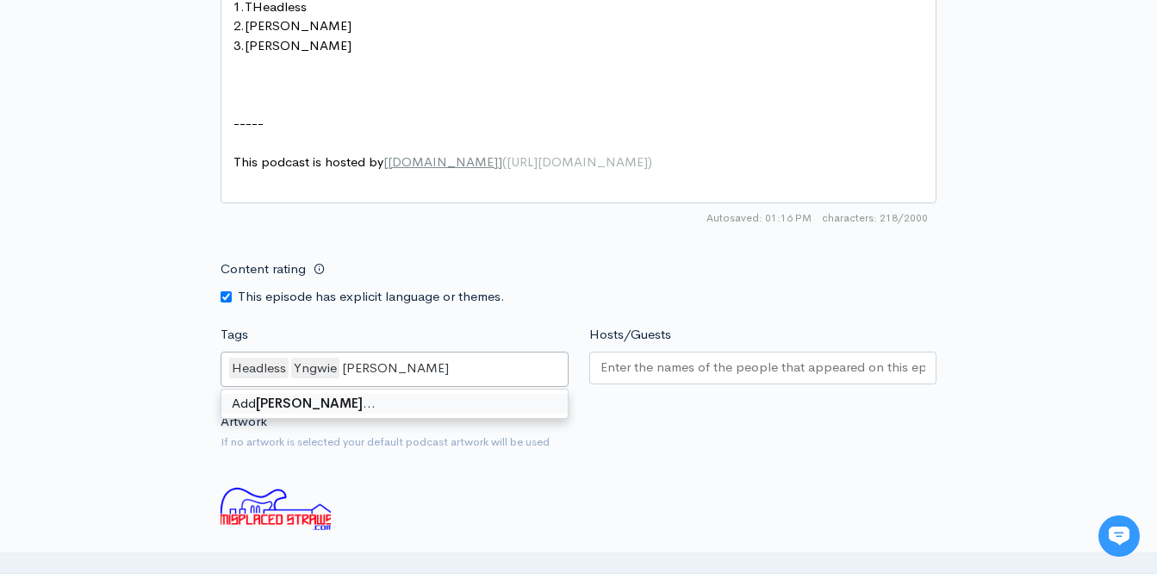
type input "Yngwie Malmsteen"
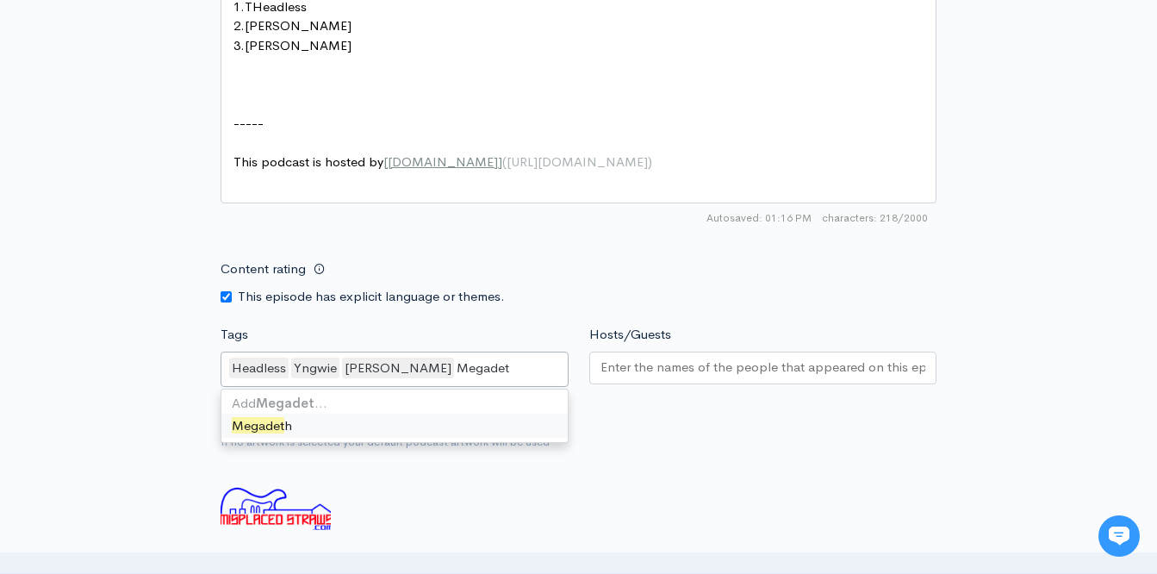
type input "Megadeth"
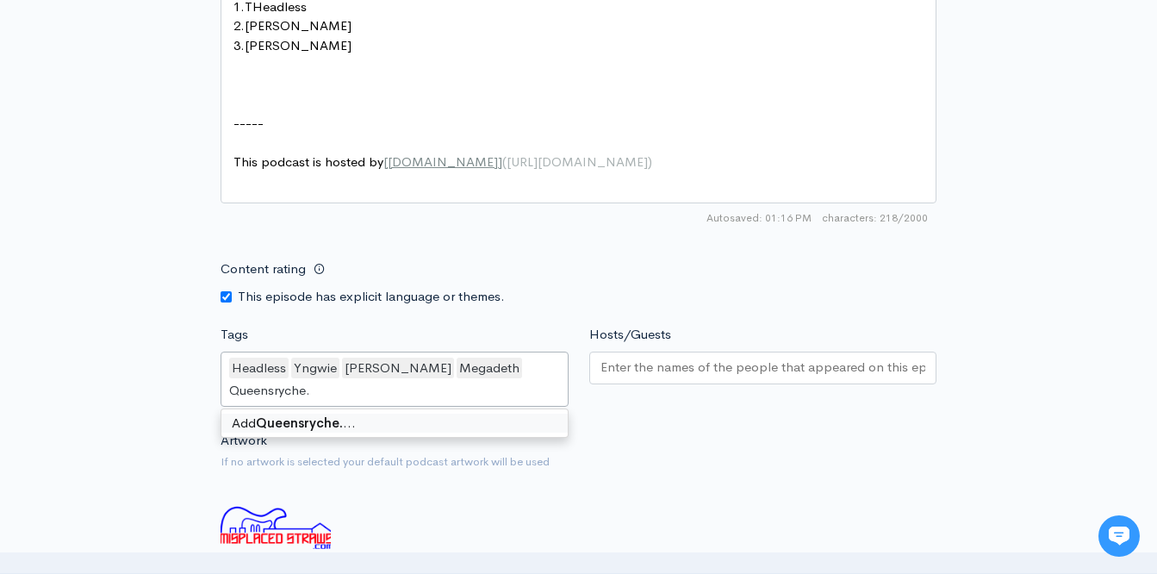
type input "Queensryche"
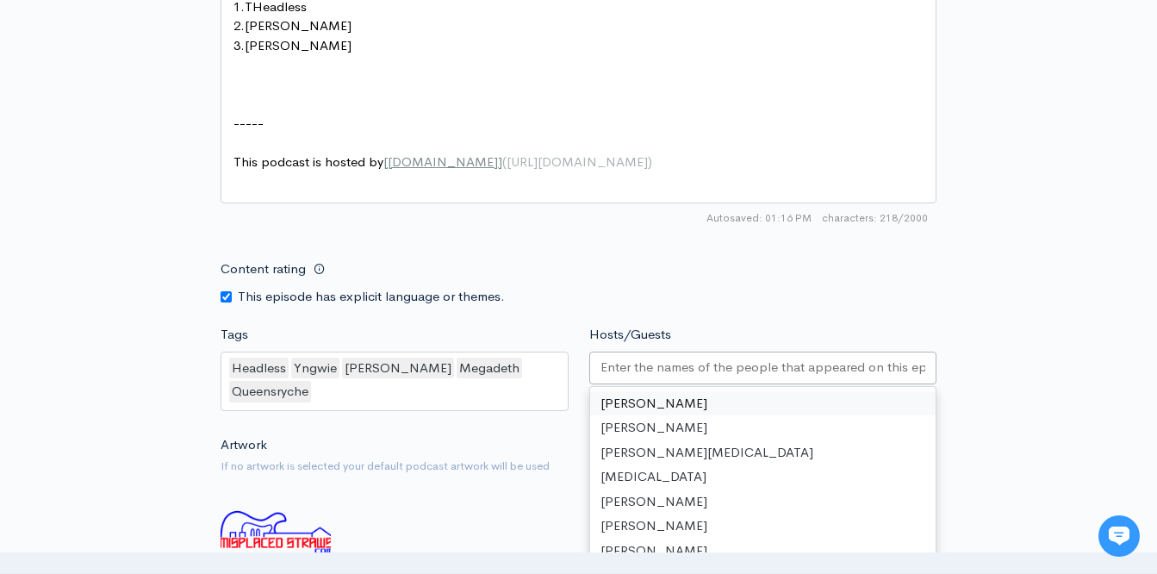
click at [638, 376] on input "Hosts/Guests" at bounding box center [764, 368] width 326 height 20
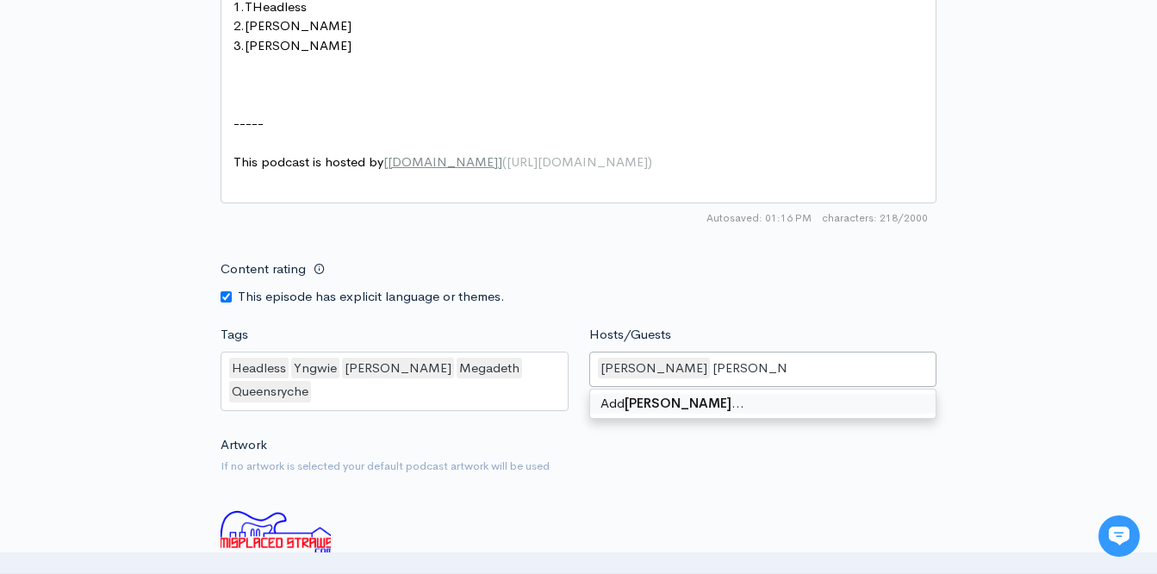
type input "Goran Edman"
type input "Walter Cianciusi"
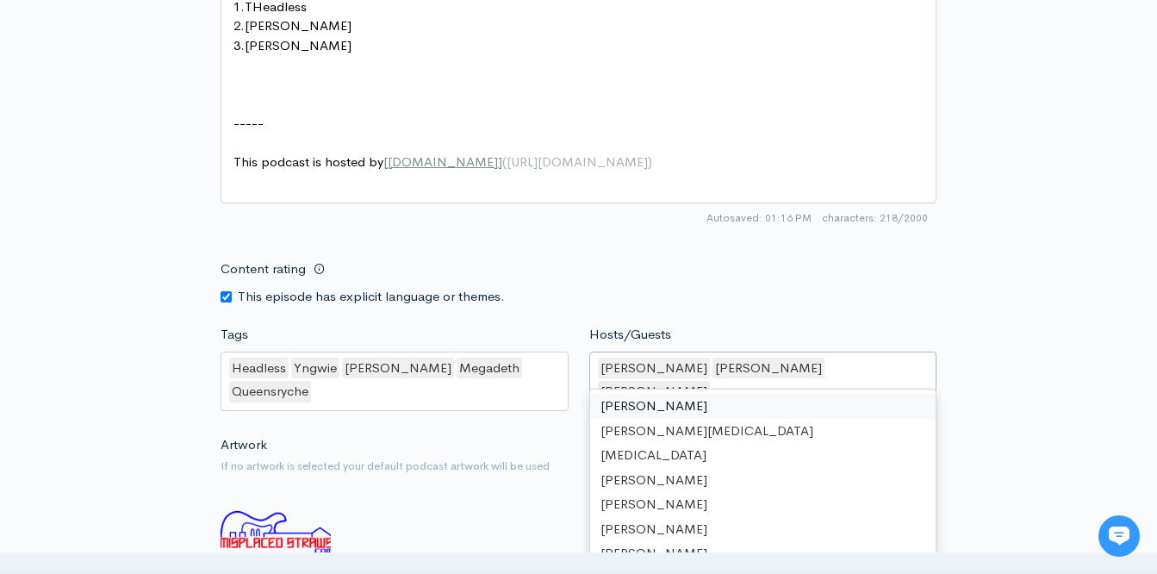
click at [692, 272] on div "Content rating This episode has explicit language or themes." at bounding box center [578, 279] width 737 height 54
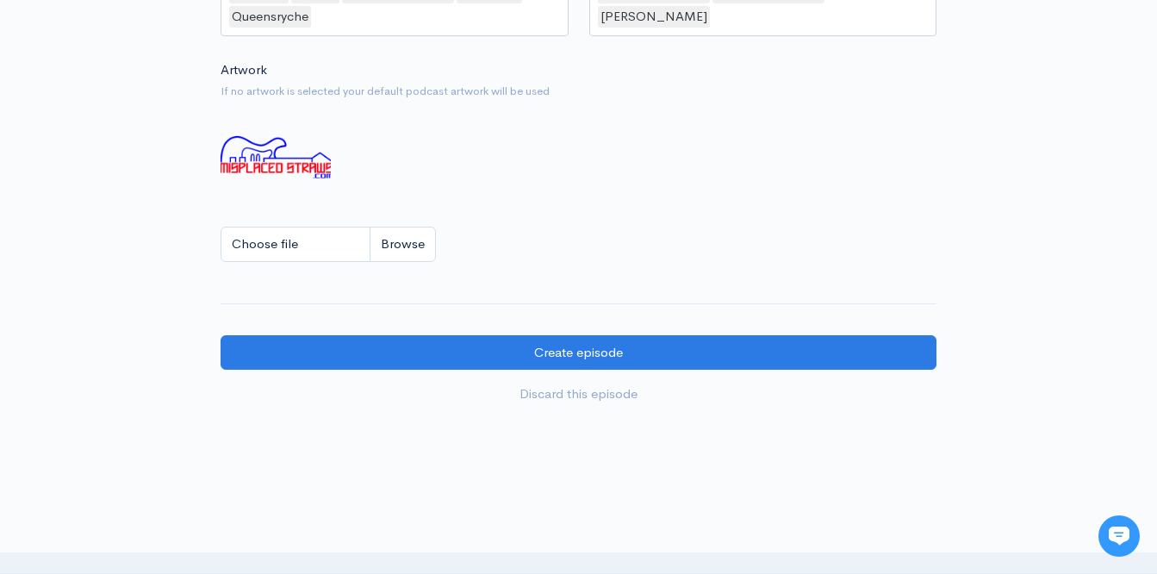
scroll to position [1455, 0]
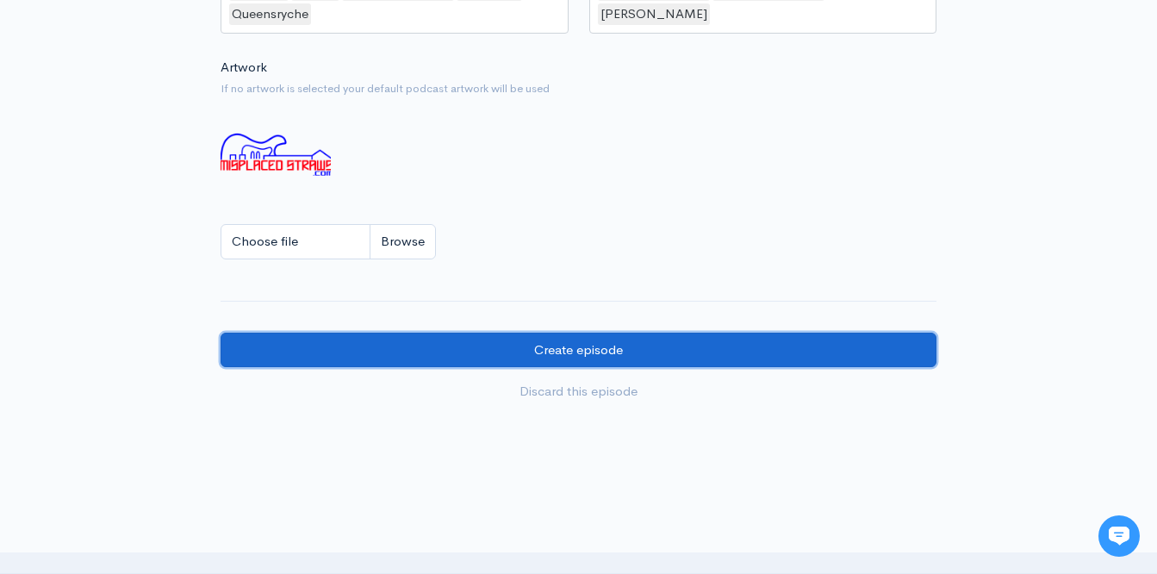
click at [518, 353] on input "Create episode" at bounding box center [579, 350] width 716 height 35
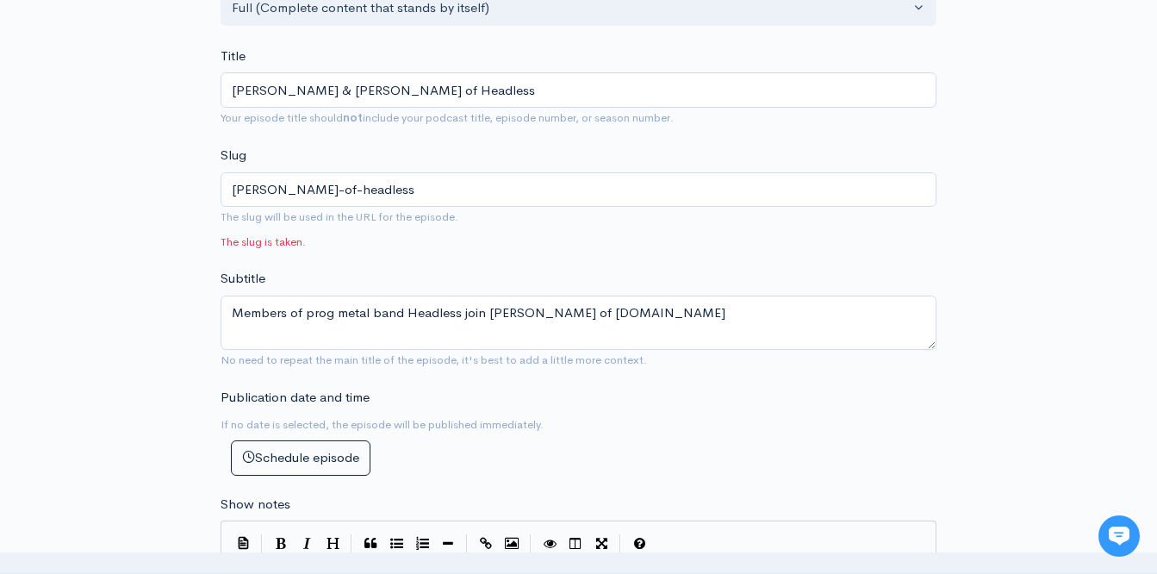
scroll to position [423, 0]
click at [326, 90] on input "[PERSON_NAME] & [PERSON_NAME] of Headless" at bounding box center [579, 90] width 716 height 35
type input "Goran Edman aWalter Cianciusi of Headless"
type input "goran-edman-awalter-cianciusi-of-headless"
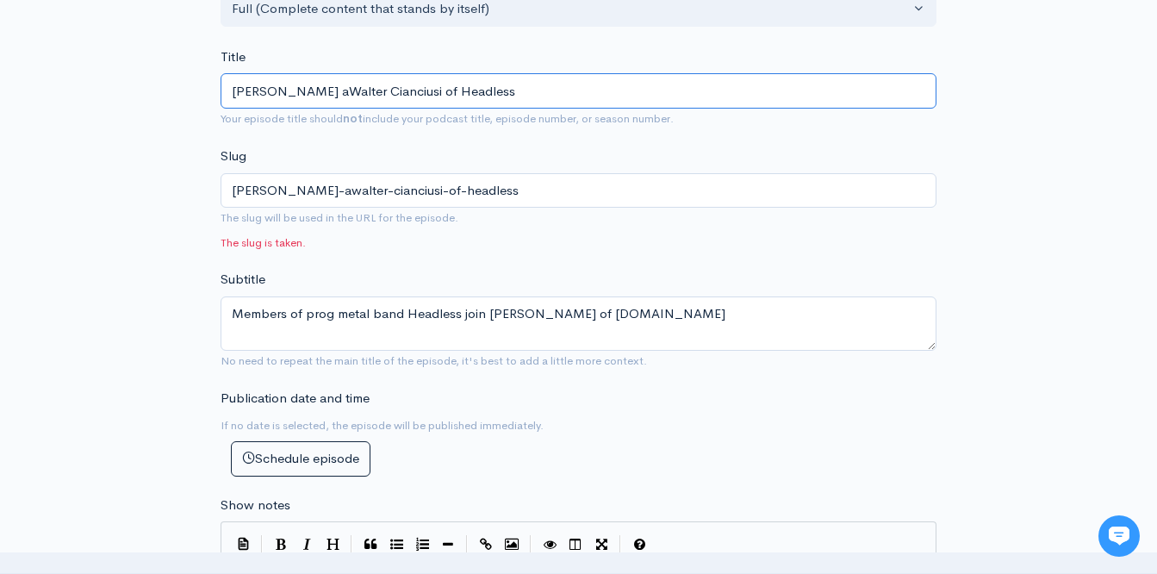
type input "Goran Edman anWalter Cianciusi of Headless"
type input "goran-edman-anwalter-cianciusi-of-headless"
type input "Goran Edman andWalter Cianciusi of Headless"
type input "goran-edman-andwalter-cianciusi-of-headless"
type input "Goran Edman and Walter Cianciusi of Headless"
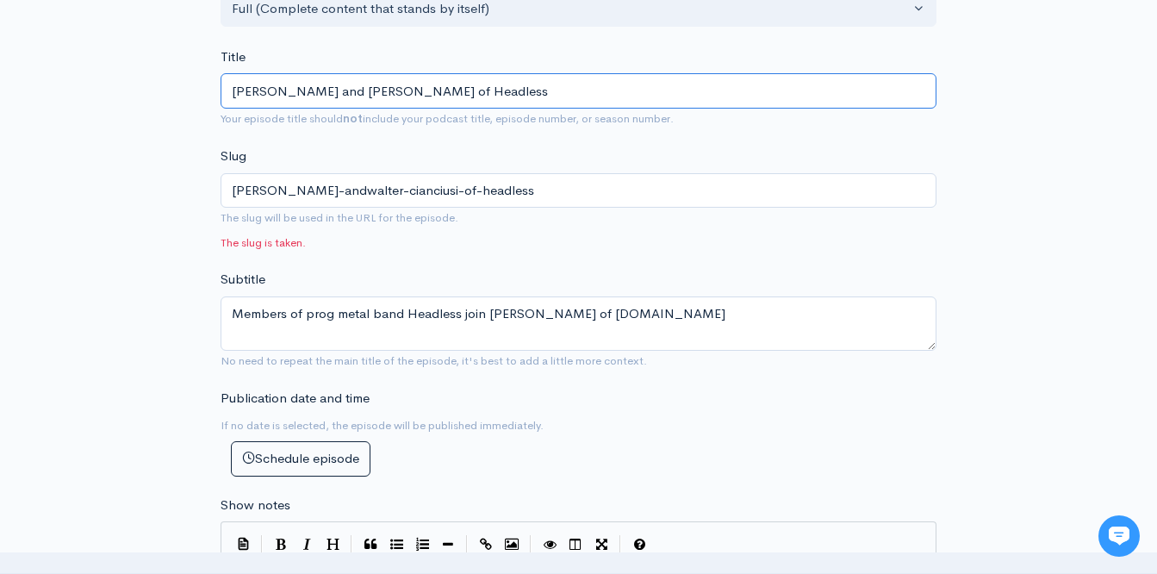
type input "goran-edman-and-walter-cianciusi-of-headless"
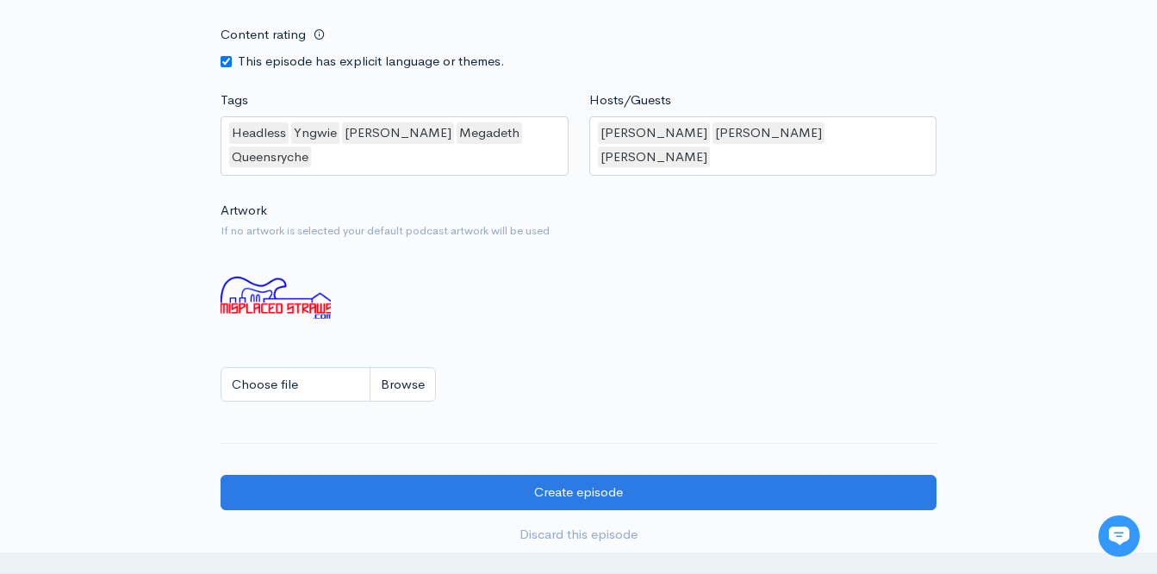
scroll to position [1322, 0]
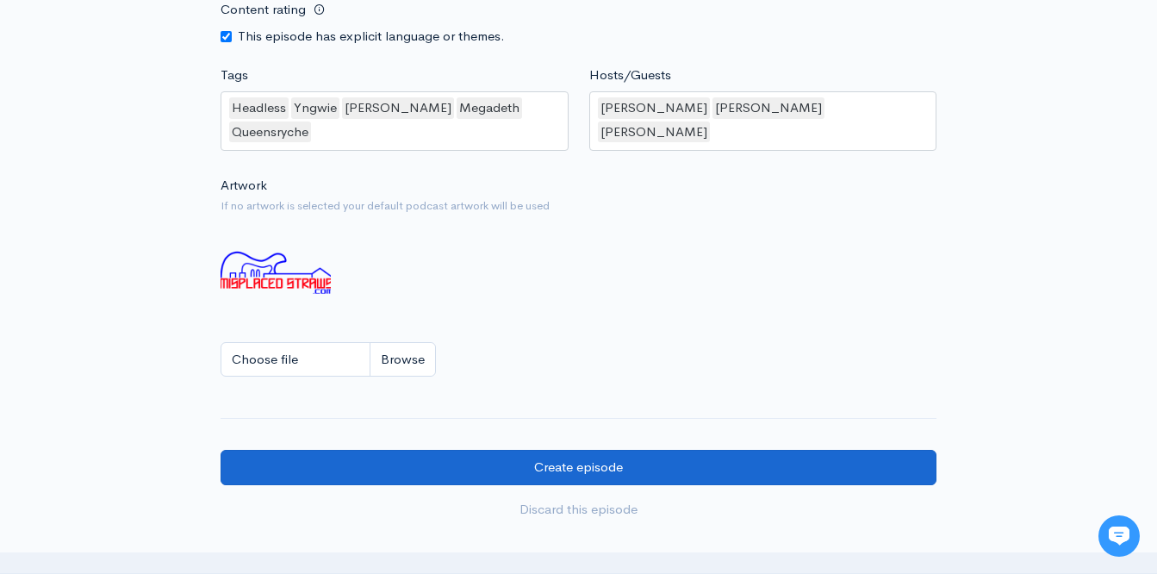
type input "Goran Edman and Walter Cianciusi of Headless"
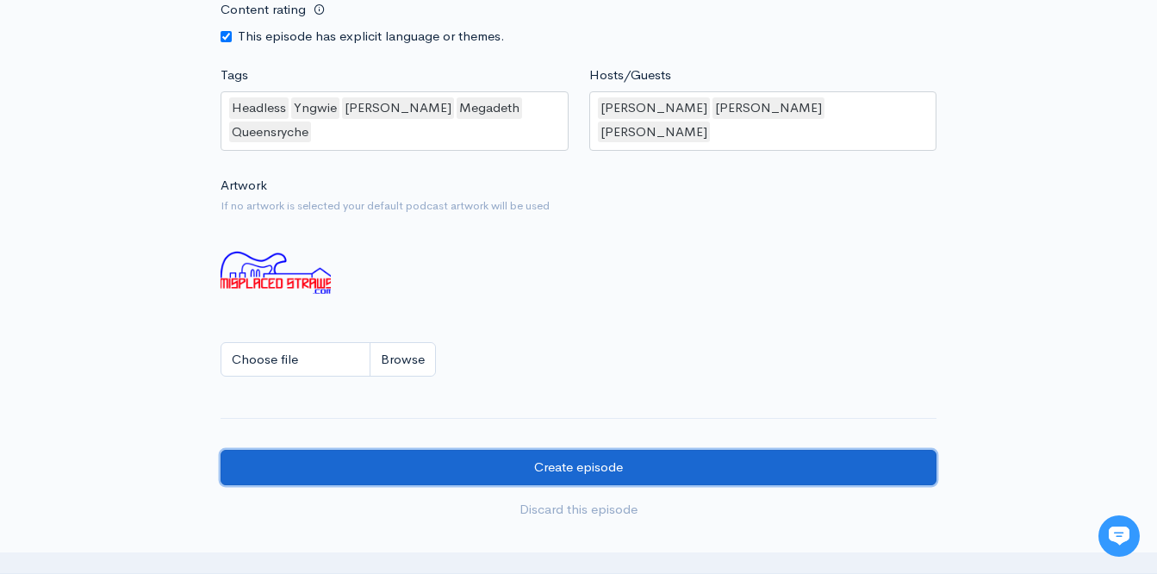
click at [347, 472] on input "Create episode" at bounding box center [579, 467] width 716 height 35
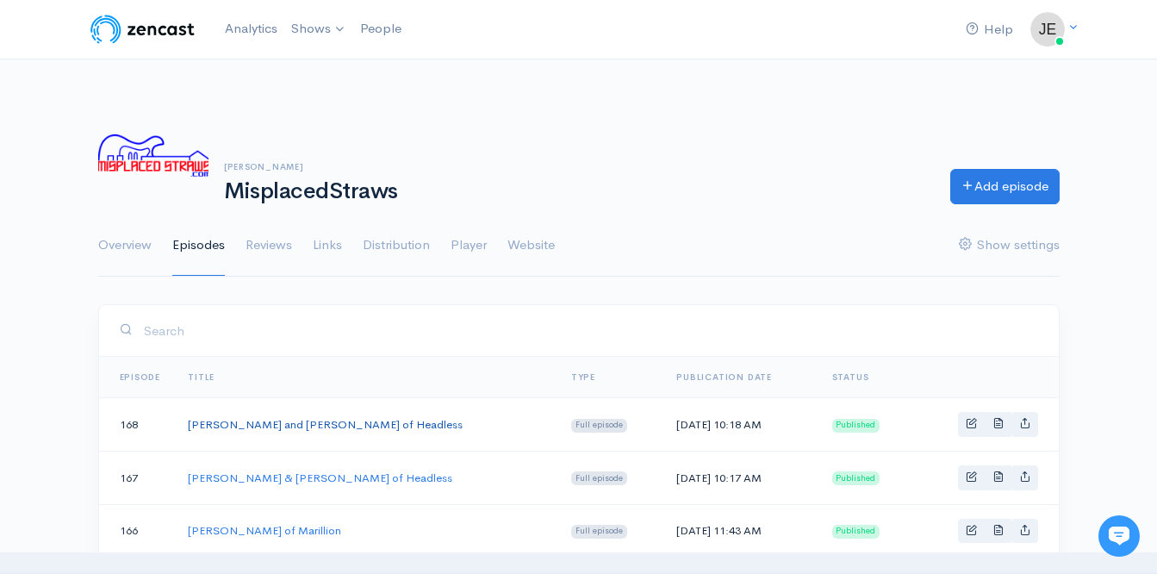
drag, startPoint x: 335, startPoint y: 423, endPoint x: 283, endPoint y: 423, distance: 52.6
click at [283, 423] on link "Goran Edman and Walter Cianciusi of Headless" at bounding box center [325, 424] width 275 height 15
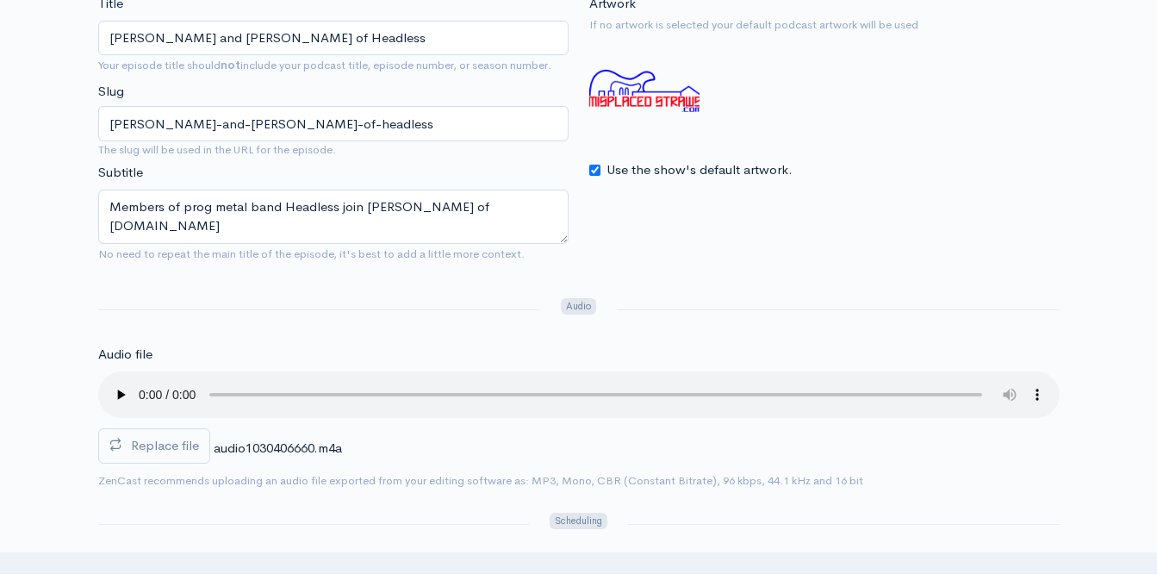
scroll to position [414, 0]
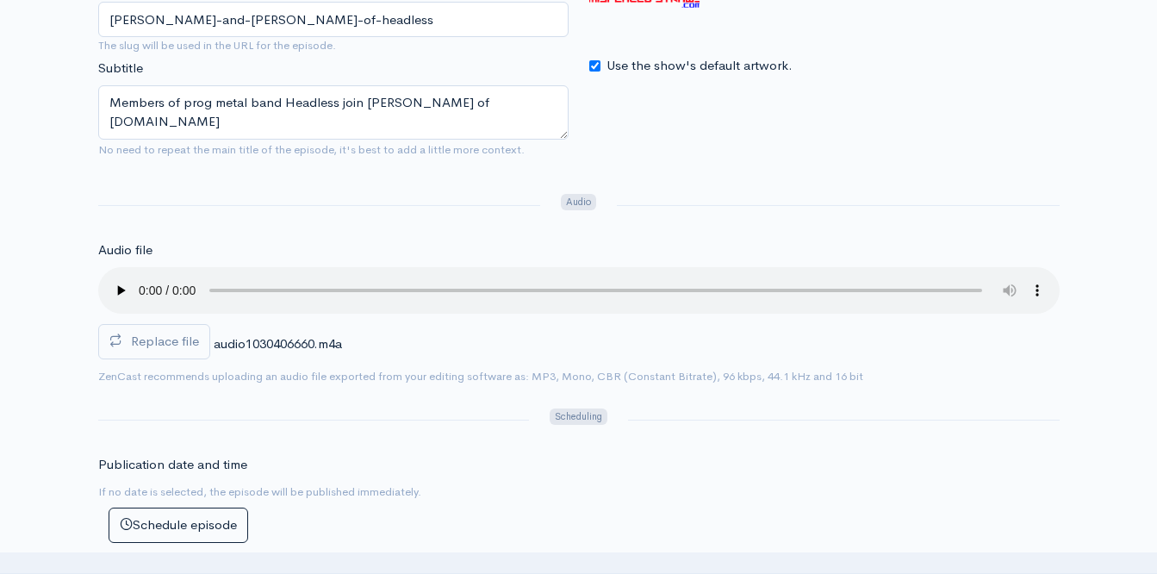
click at [955, 362] on div "Replace file audio1030406660.m4a 0" at bounding box center [579, 316] width 962 height 99
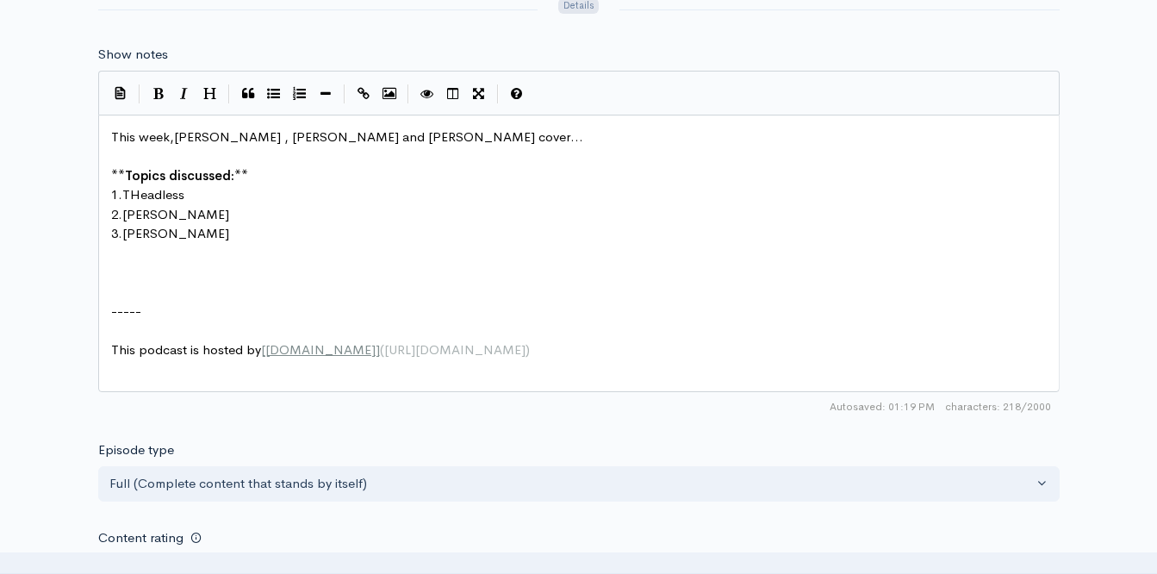
scroll to position [983, 0]
drag, startPoint x: 269, startPoint y: 286, endPoint x: 709, endPoint y: 300, distance: 440.5
click at [709, 300] on pre "​" at bounding box center [586, 292] width 956 height 20
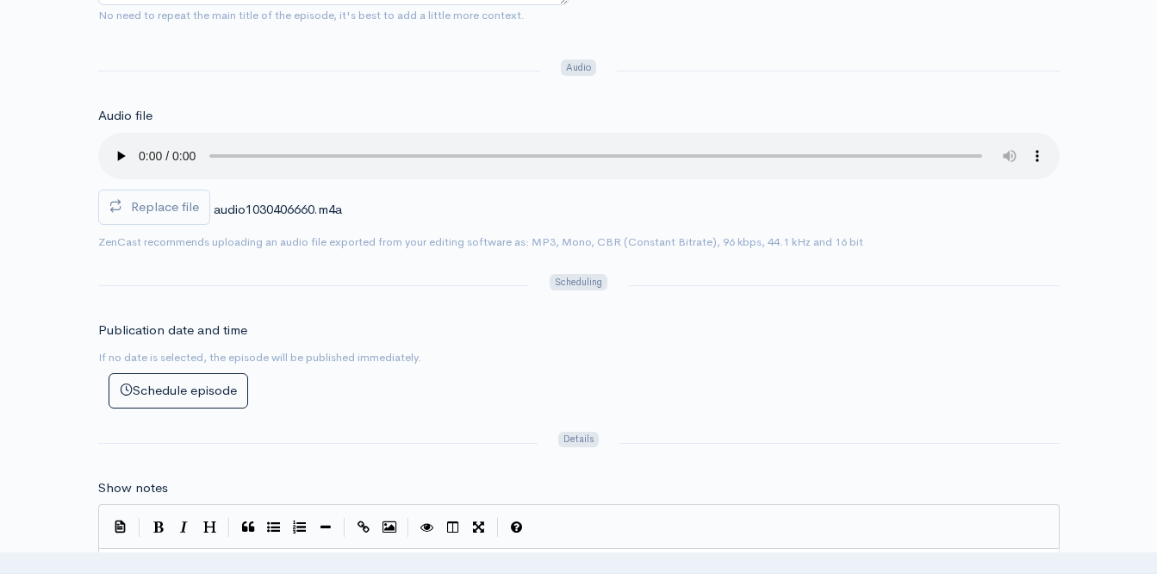
scroll to position [0, 0]
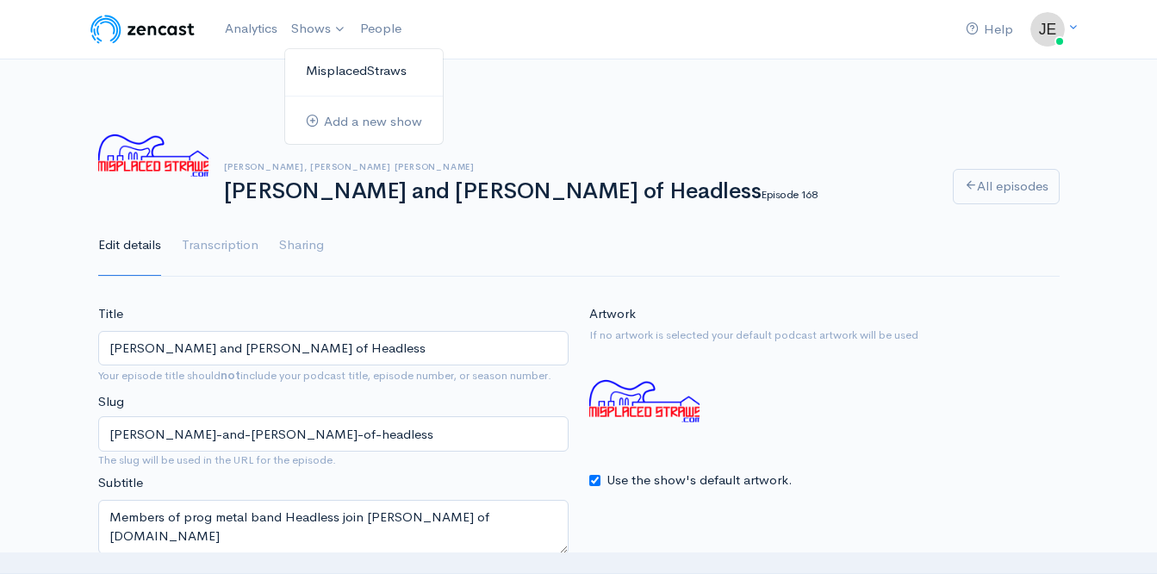
click at [321, 72] on link "MisplacedStraws" at bounding box center [364, 71] width 158 height 30
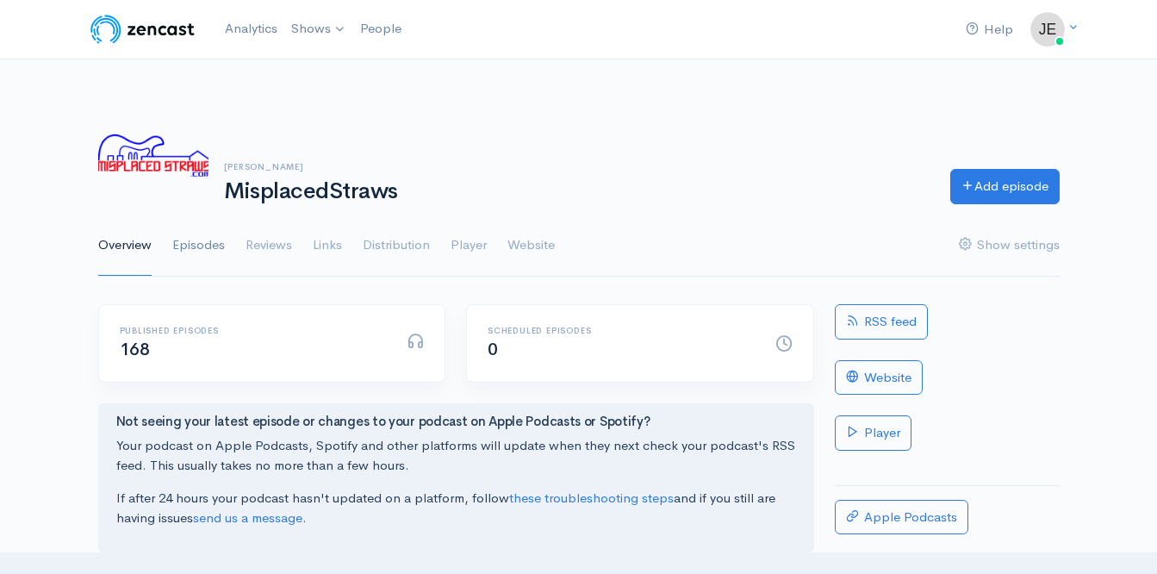
click at [209, 244] on link "Episodes" at bounding box center [198, 246] width 53 height 62
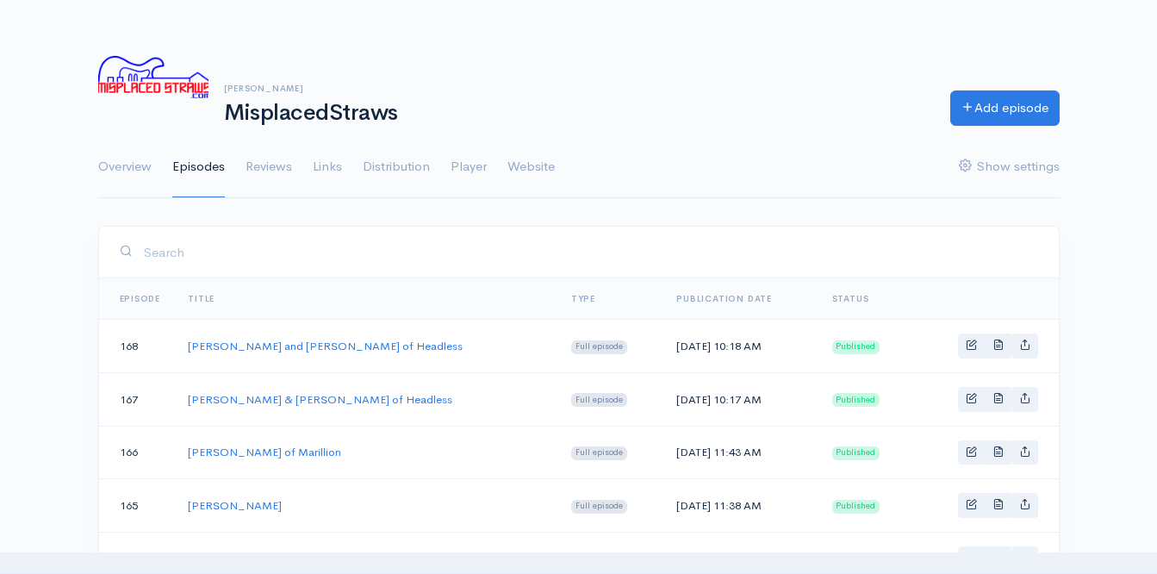
drag, startPoint x: 130, startPoint y: 339, endPoint x: 1129, endPoint y: 271, distance: 1001.0
click at [296, 345] on link "Goran Edman and Walter Cianciusi of Headless" at bounding box center [325, 346] width 275 height 15
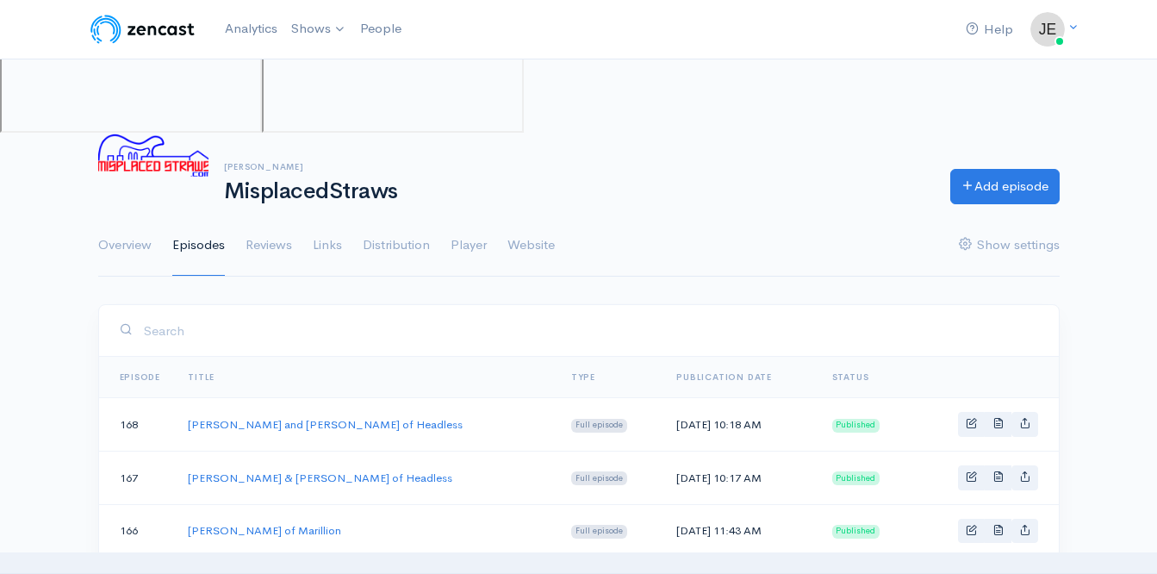
scroll to position [78, 0]
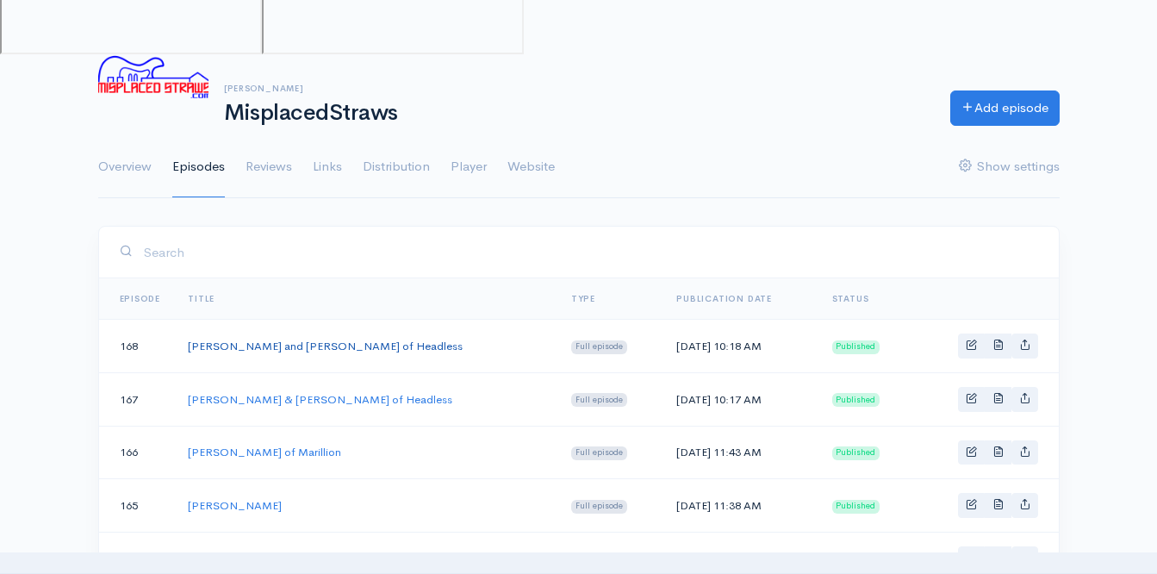
click at [300, 342] on link "Goran Edman and Walter Cianciusi of Headless" at bounding box center [325, 346] width 275 height 15
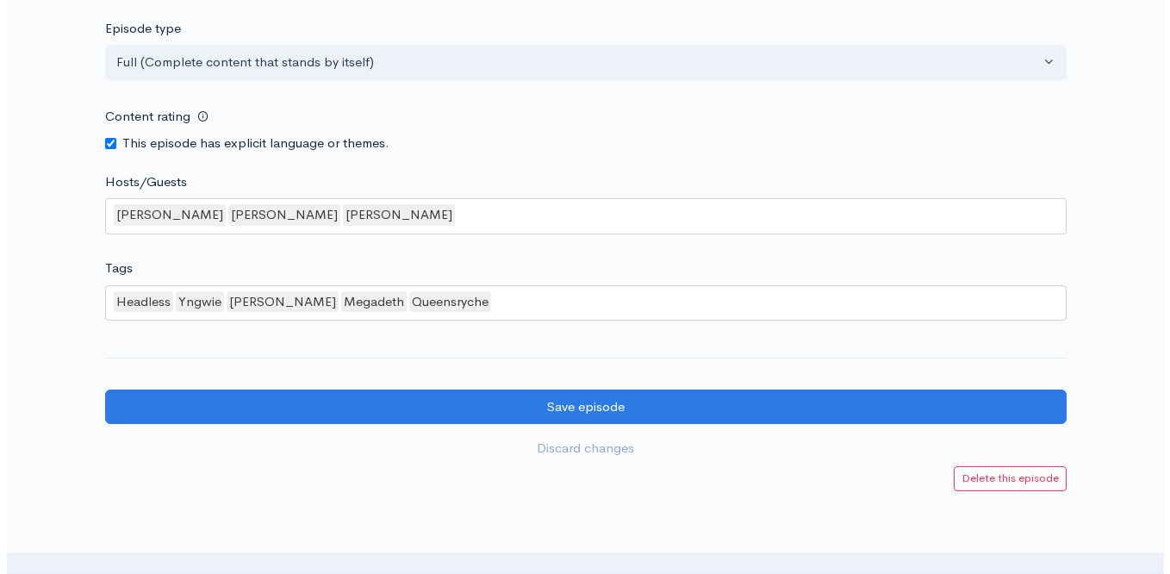
scroll to position [1545, 0]
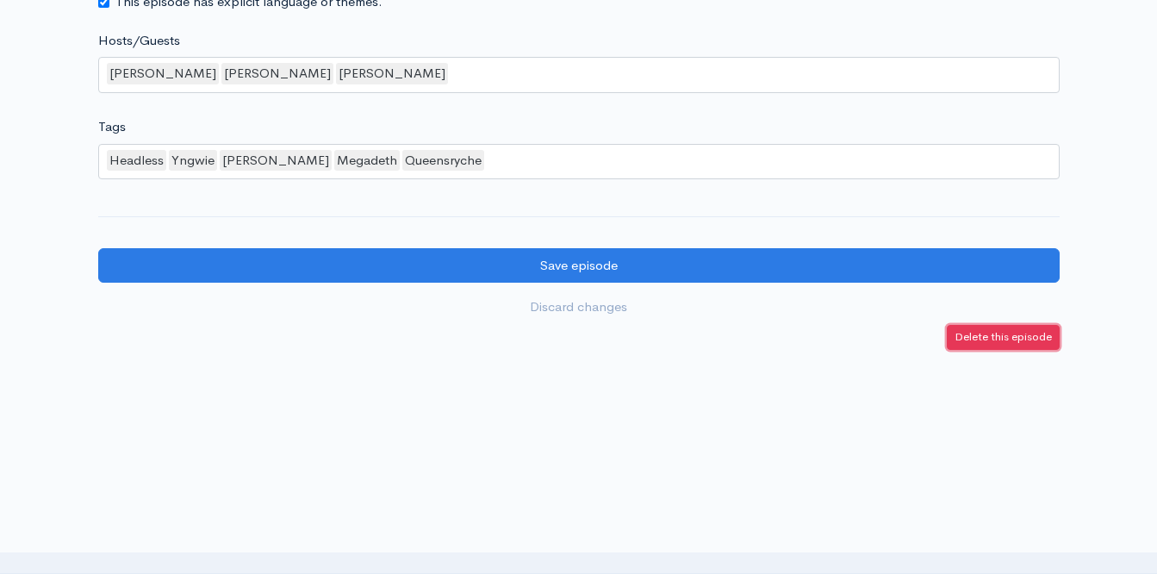
click at [1000, 341] on small "Delete this episode" at bounding box center [1003, 336] width 97 height 15
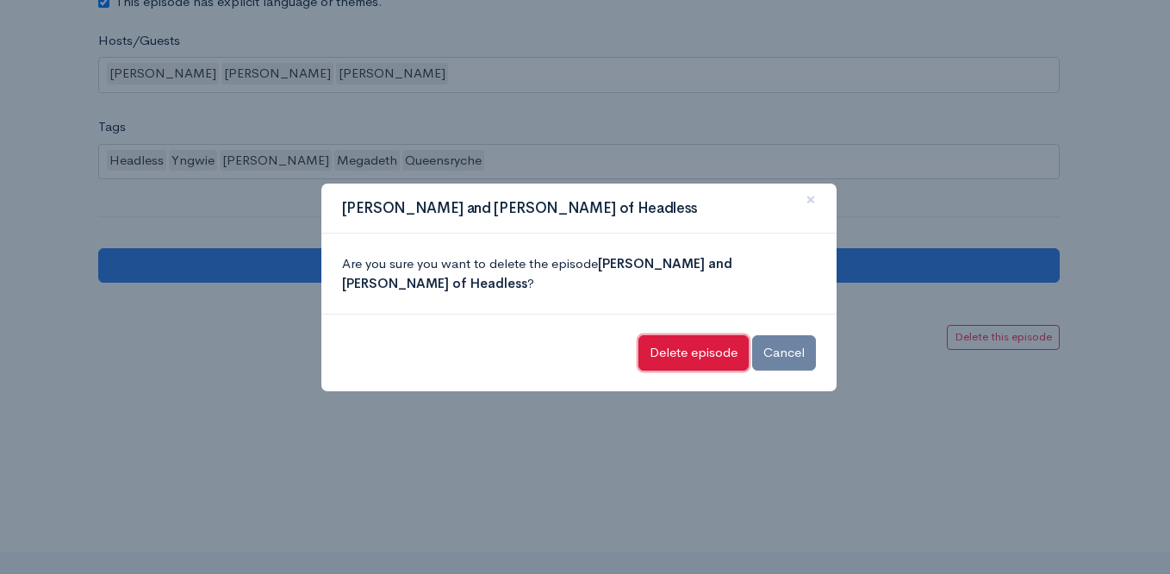
click at [686, 356] on input "Delete episode" at bounding box center [693, 352] width 110 height 35
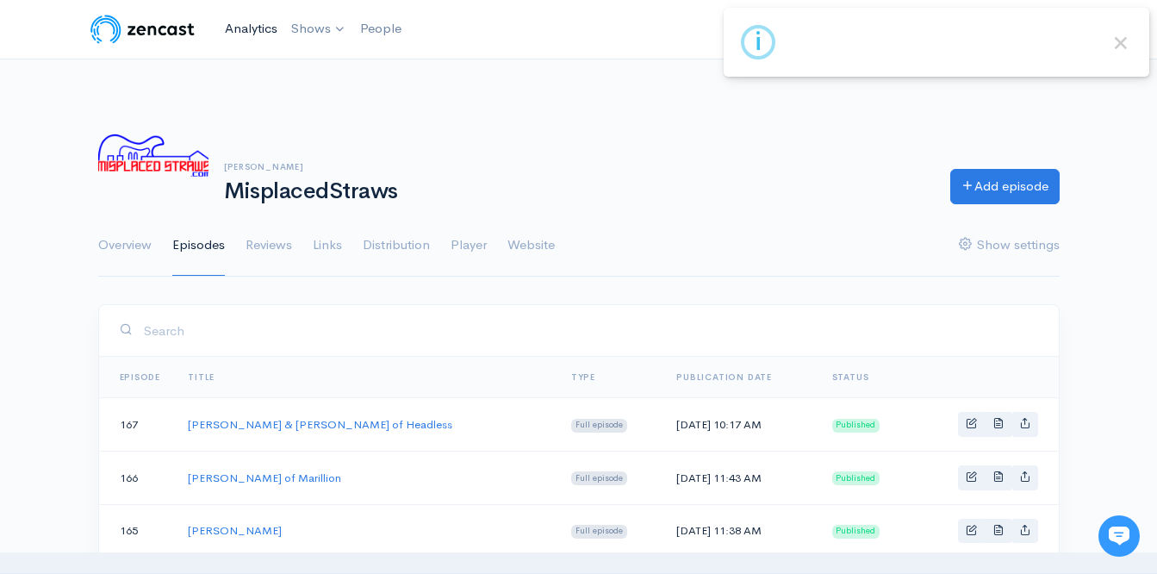
click at [254, 21] on link "Analytics" at bounding box center [251, 28] width 66 height 37
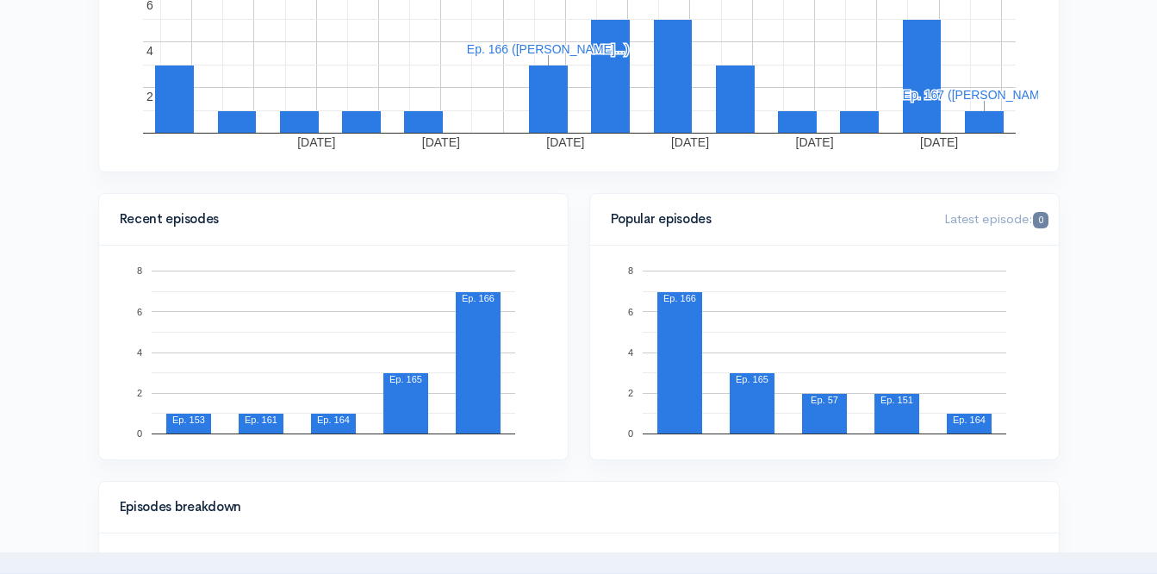
scroll to position [339, 0]
